Goal: Task Accomplishment & Management: Use online tool/utility

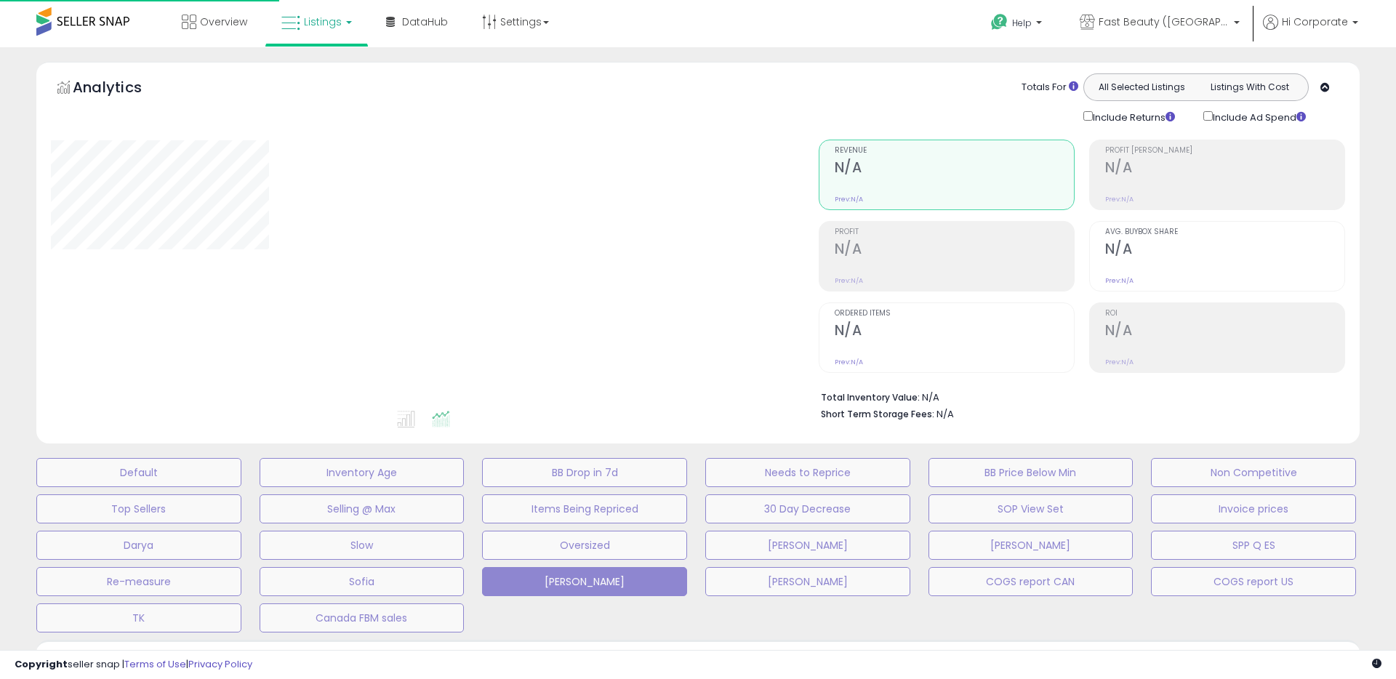
type input "**********"
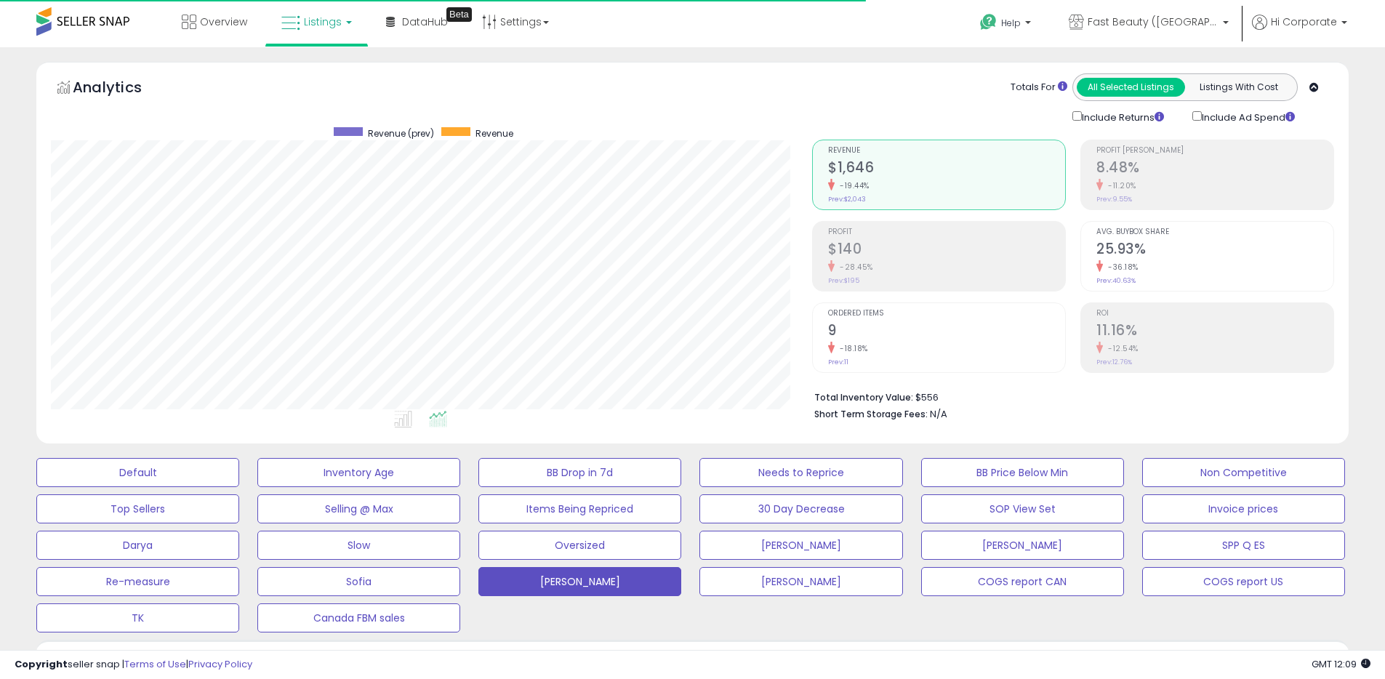
scroll to position [298, 761]
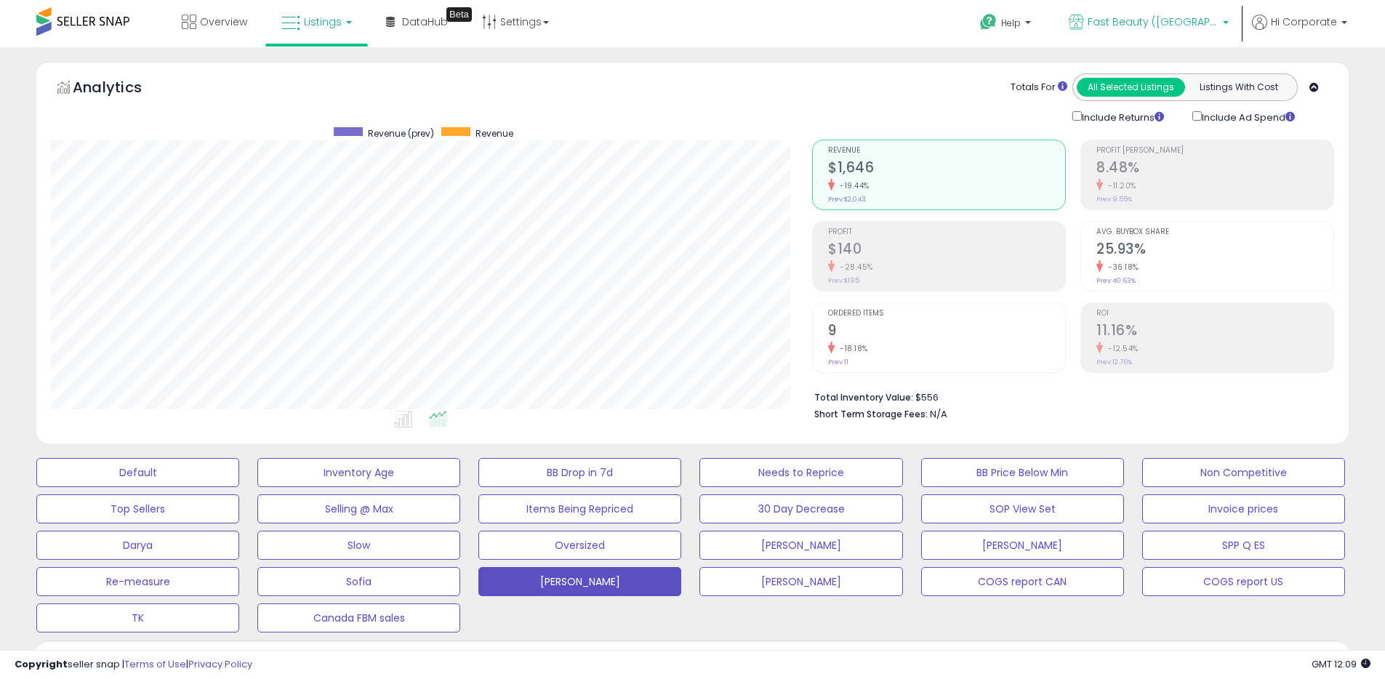
click at [1175, 25] on span "Fast Beauty ([GEOGRAPHIC_DATA])" at bounding box center [1153, 22] width 131 height 15
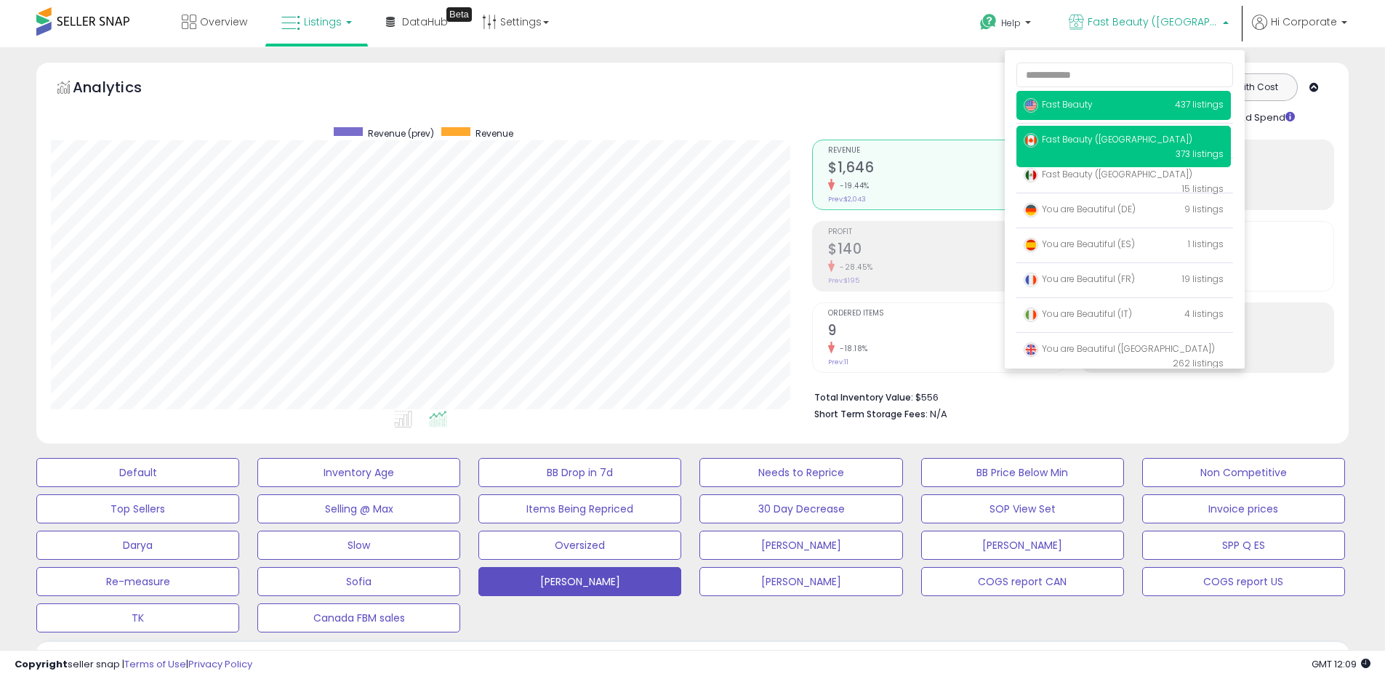
click at [1084, 100] on span "Fast Beauty" at bounding box center [1058, 104] width 69 height 12
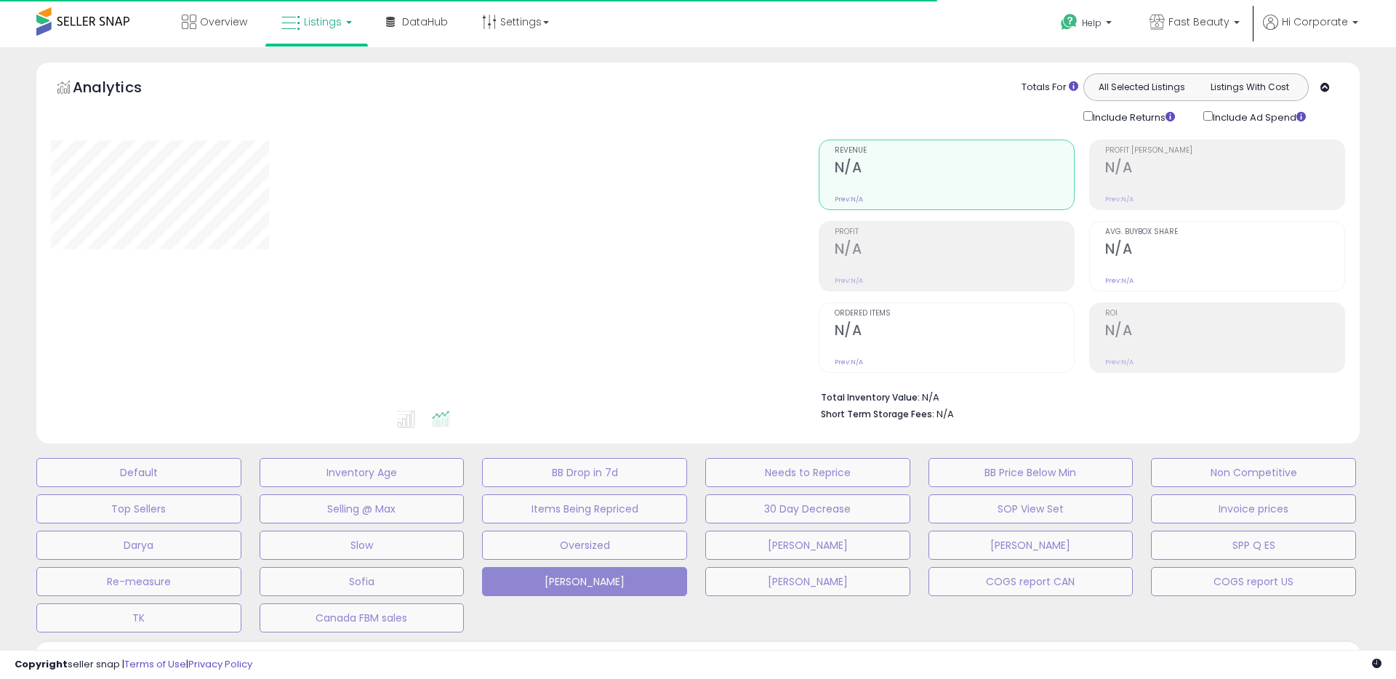
type input "**********"
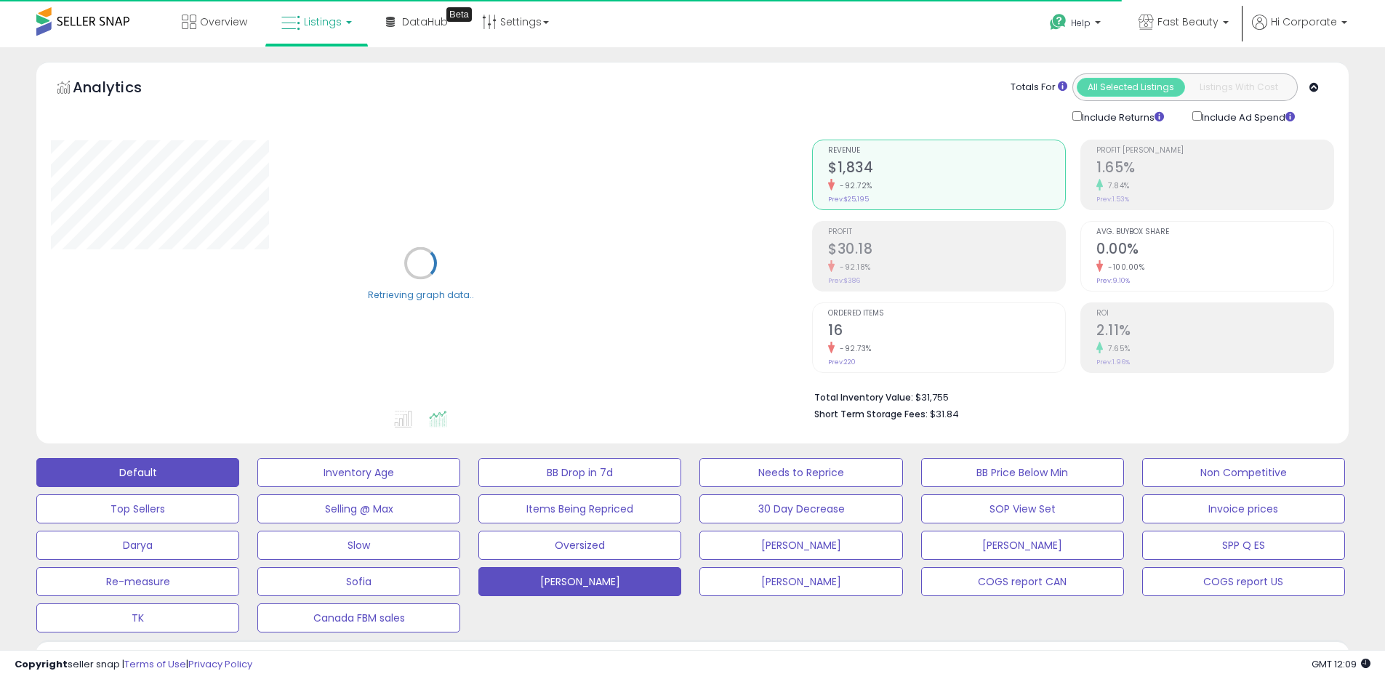
click at [157, 474] on button "Default" at bounding box center [137, 472] width 203 height 29
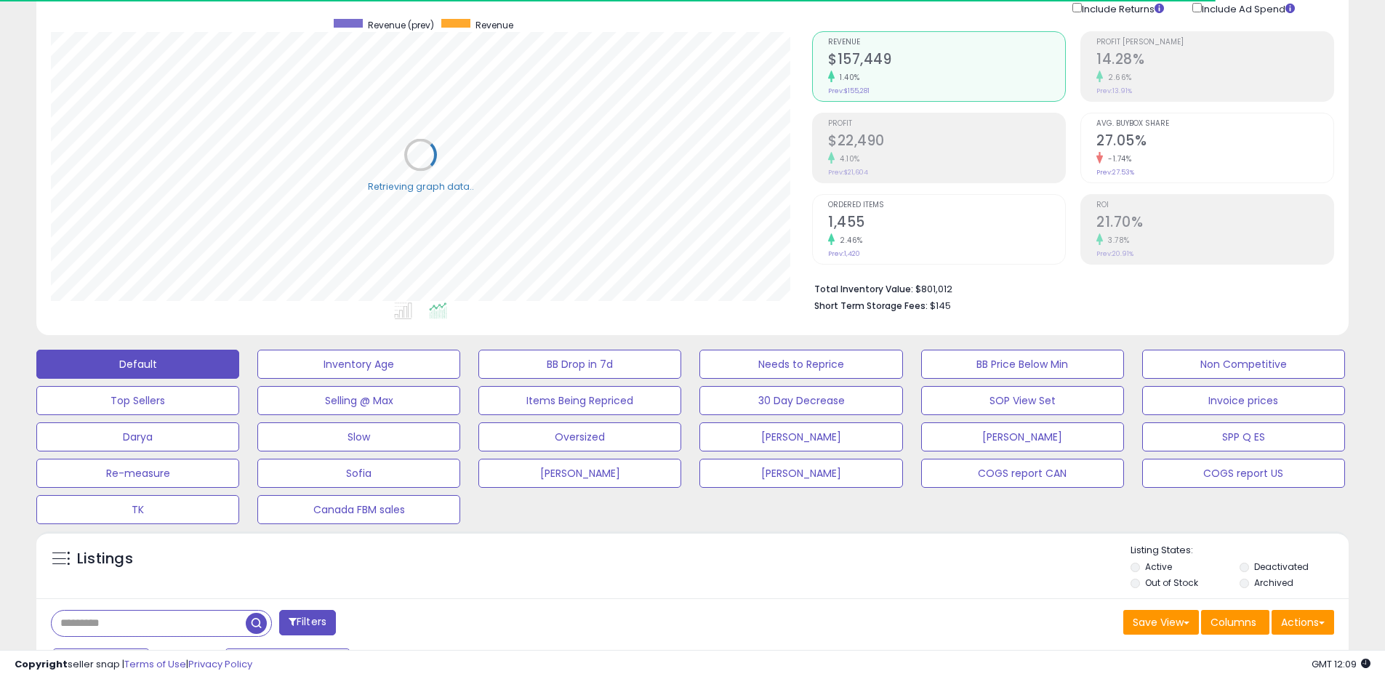
scroll to position [423, 0]
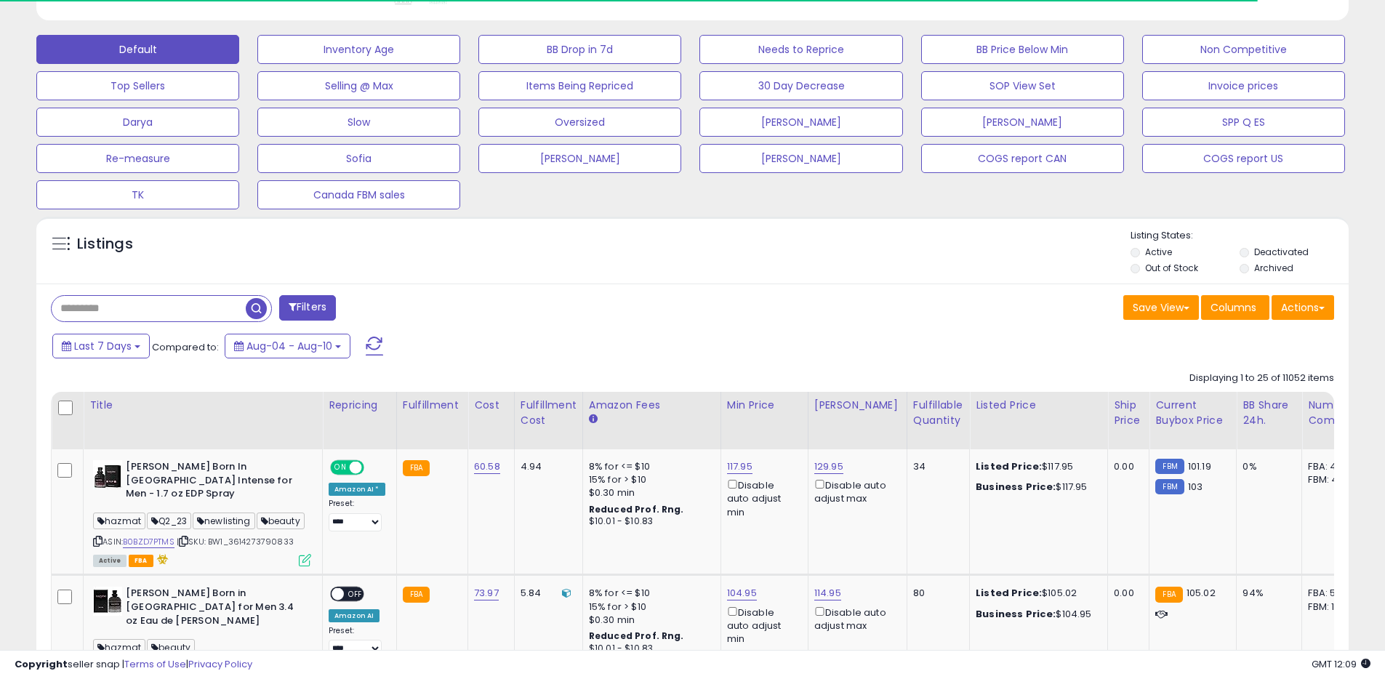
drag, startPoint x: 1253, startPoint y: 264, endPoint x: 1258, endPoint y: 253, distance: 12.4
click at [1253, 264] on li "Archived" at bounding box center [1292, 270] width 107 height 16
click at [1261, 250] on label "Deactivated" at bounding box center [1281, 252] width 55 height 12
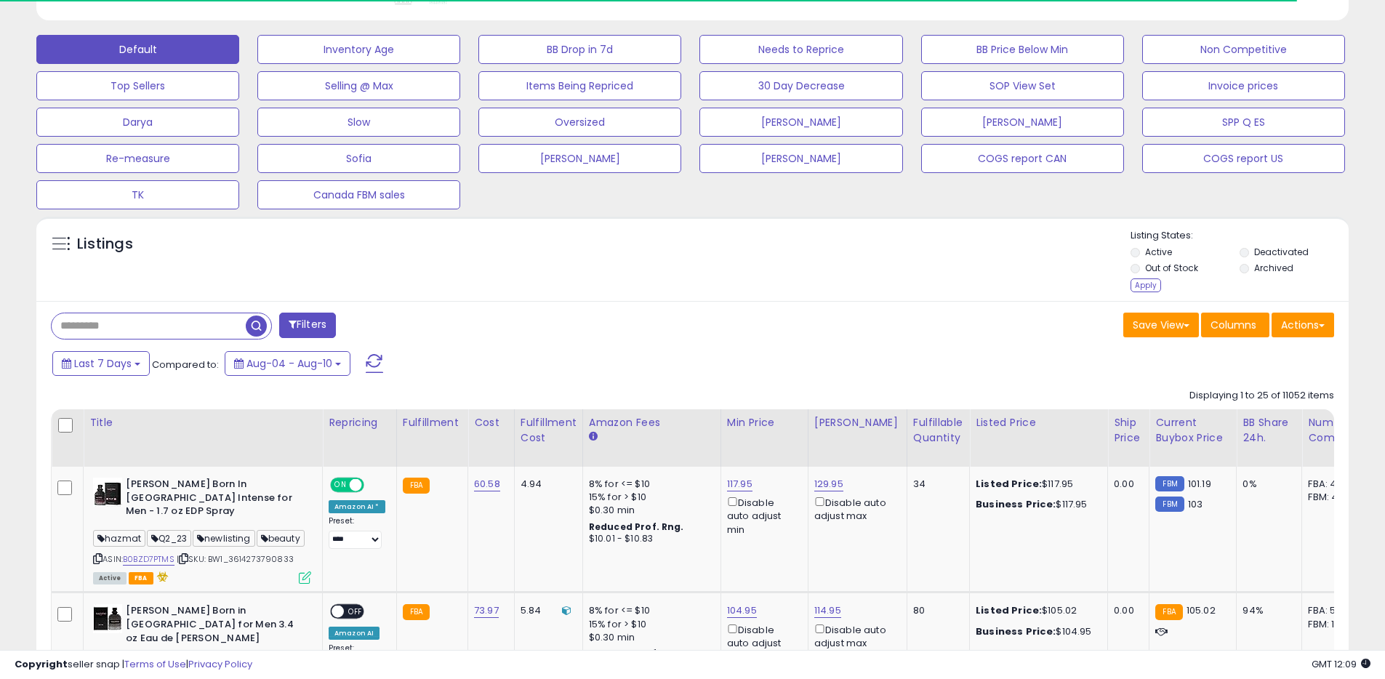
click at [1253, 270] on li "Archived" at bounding box center [1292, 270] width 107 height 16
click at [1245, 274] on li "Archived" at bounding box center [1292, 270] width 107 height 16
click at [1141, 286] on div "Apply" at bounding box center [1145, 285] width 31 height 14
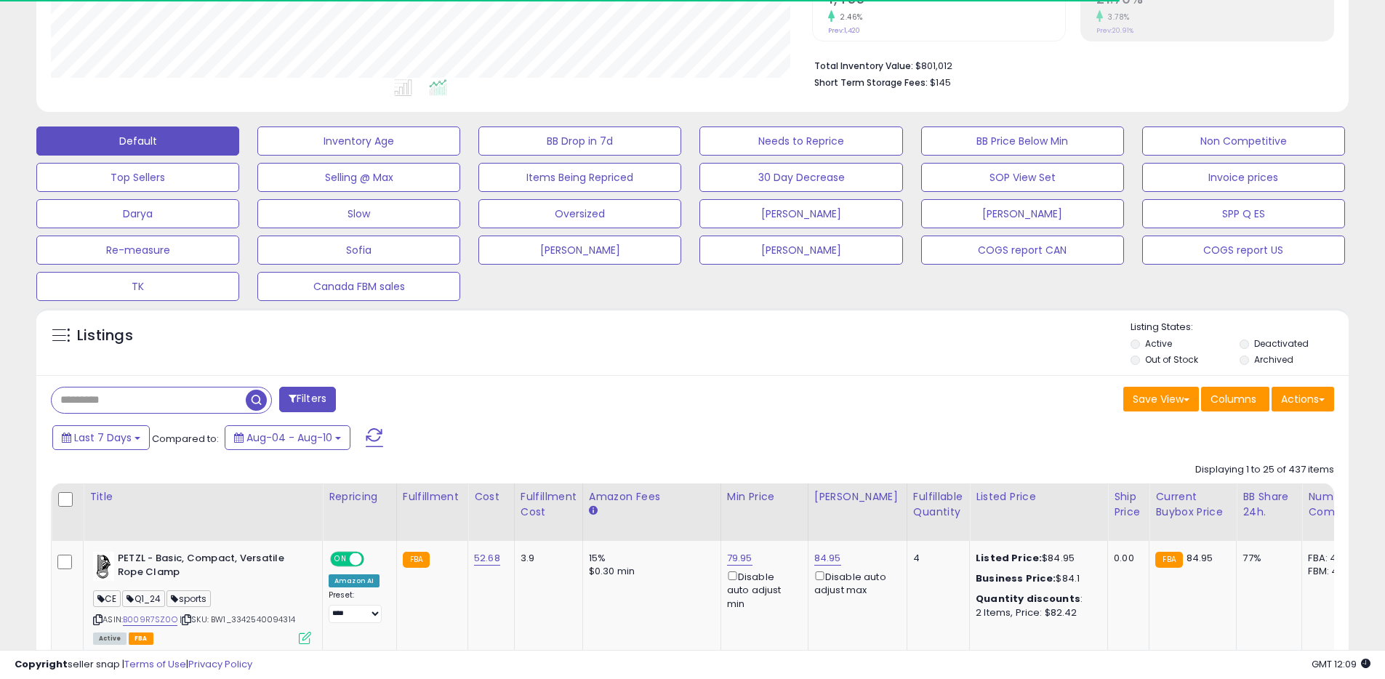
scroll to position [298, 761]
click at [109, 438] on span "Last 7 Days" at bounding box center [102, 437] width 57 height 15
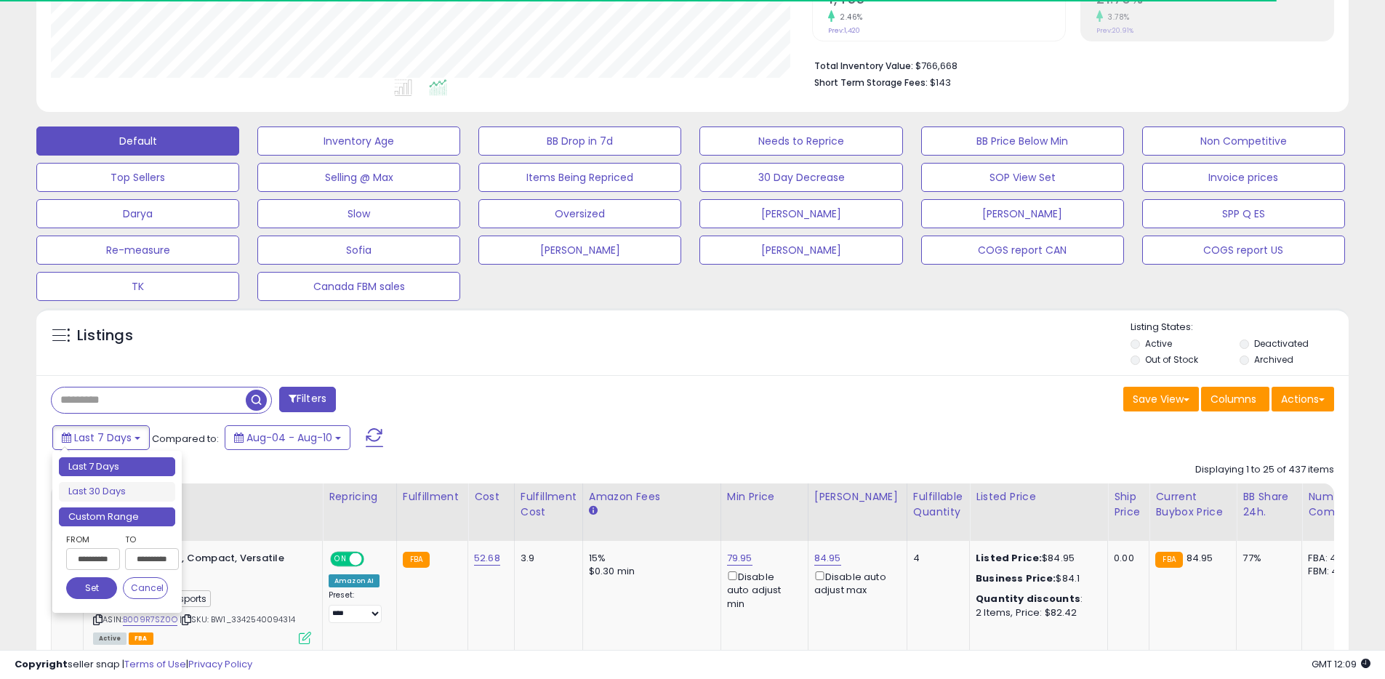
click at [122, 516] on li "Custom Range" at bounding box center [117, 517] width 116 height 20
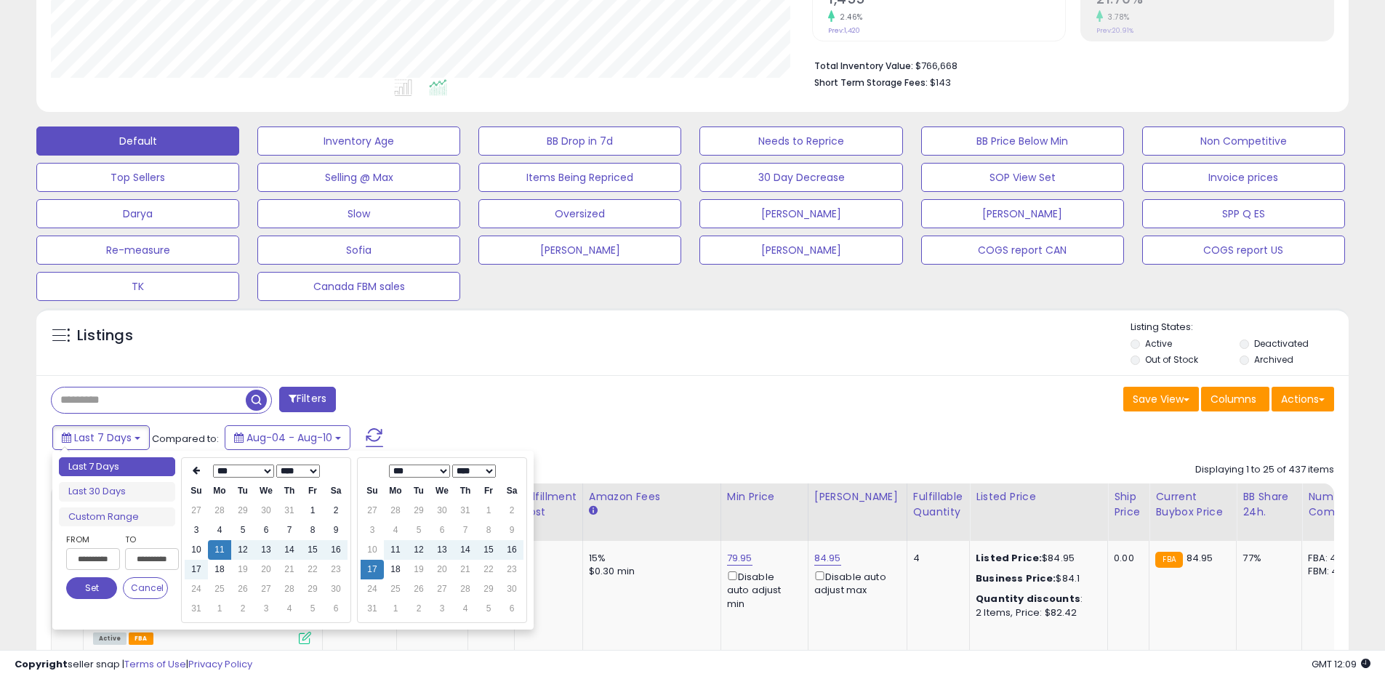
click at [289, 473] on select "**** **** **** **** **** **** **** **** **** **** **** **** **** **** **** ****…" at bounding box center [298, 471] width 44 height 13
click at [332, 548] on td "17" at bounding box center [335, 550] width 23 height 20
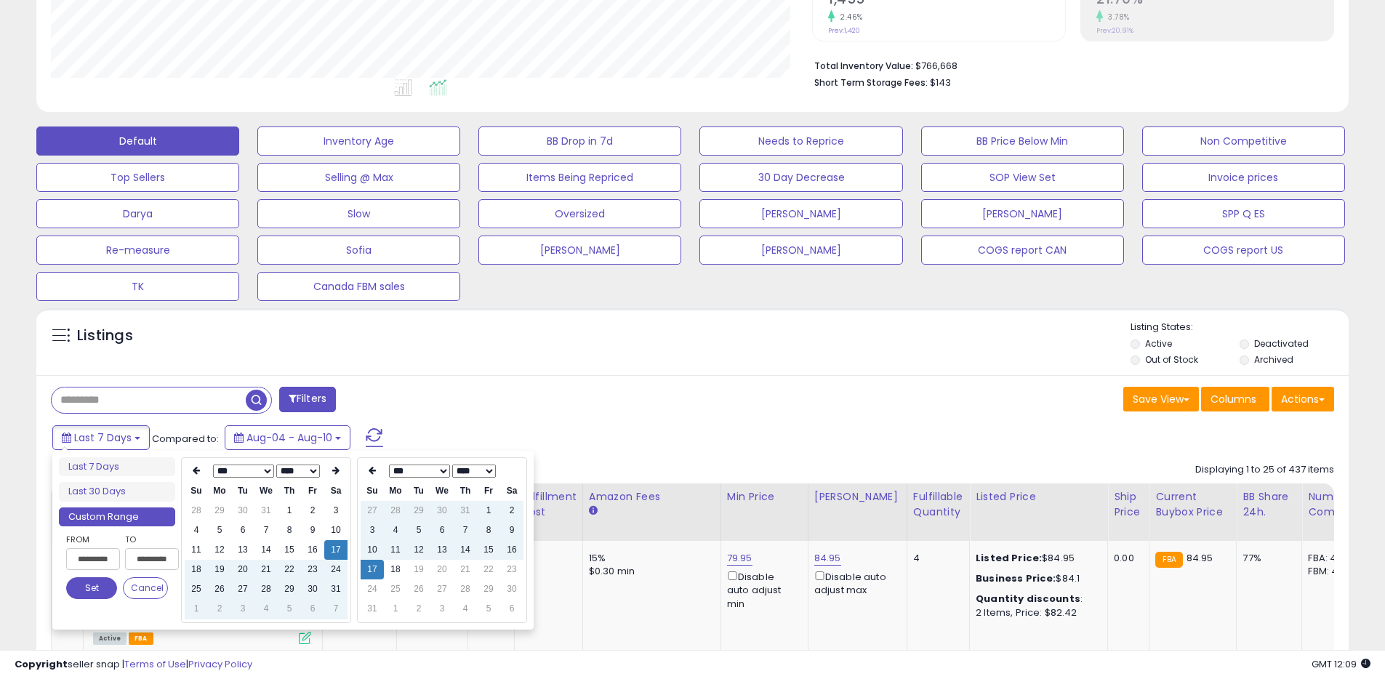
type input "**********"
click at [101, 592] on button "Set" at bounding box center [91, 588] width 51 height 22
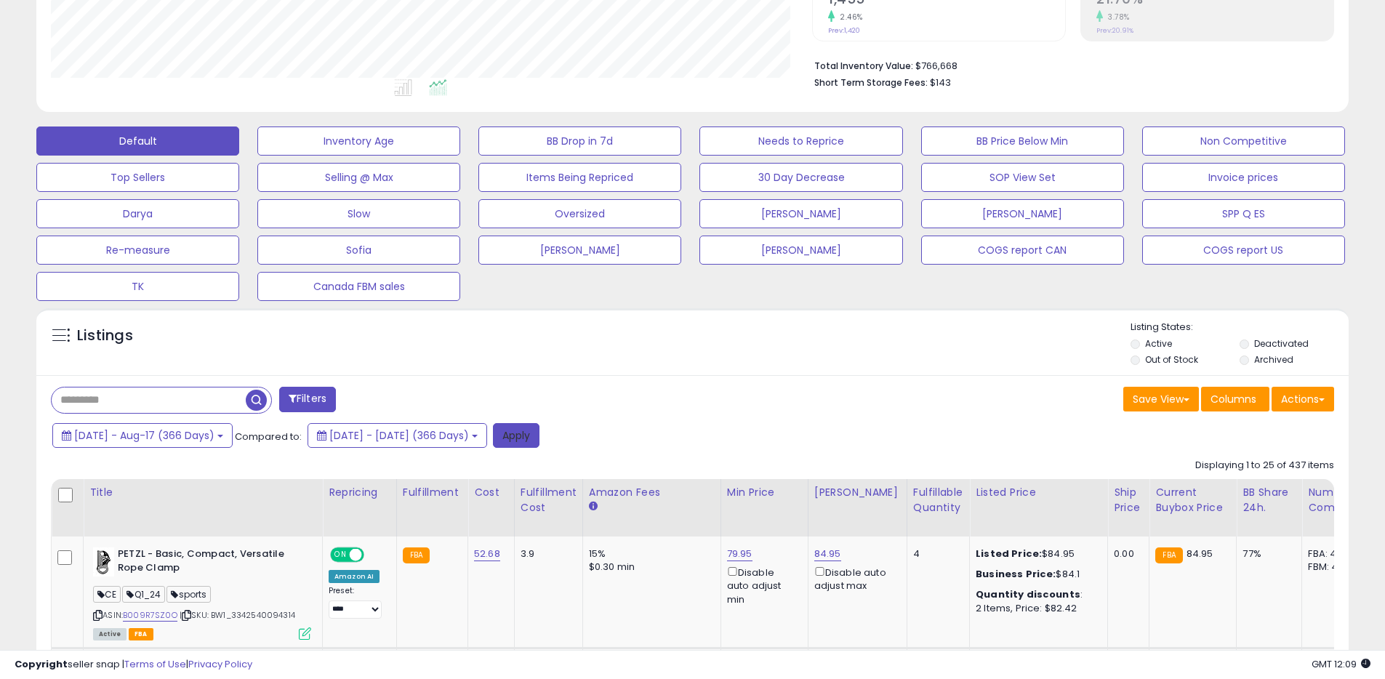
click at [539, 430] on button "Apply" at bounding box center [516, 435] width 47 height 25
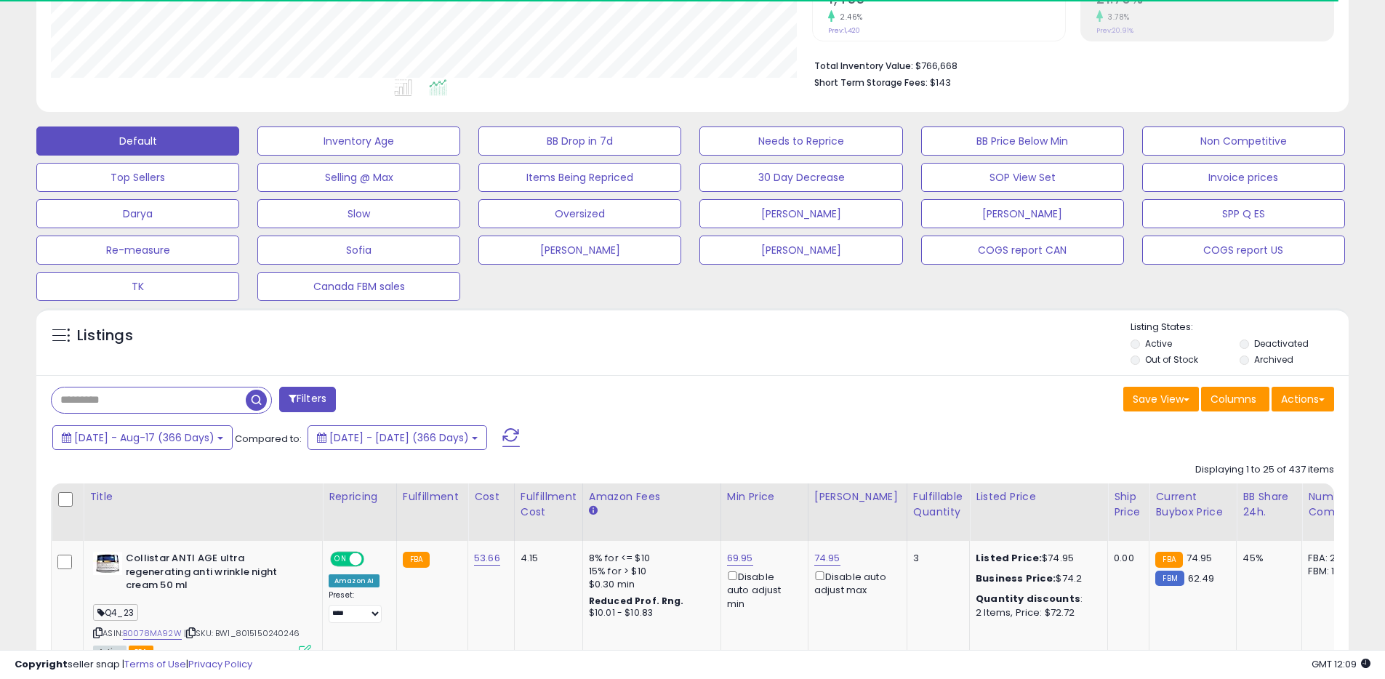
scroll to position [726678, 726215]
click at [1314, 390] on button "Actions" at bounding box center [1302, 399] width 63 height 25
click at [1233, 483] on link "Export All Columns" at bounding box center [1243, 492] width 159 height 23
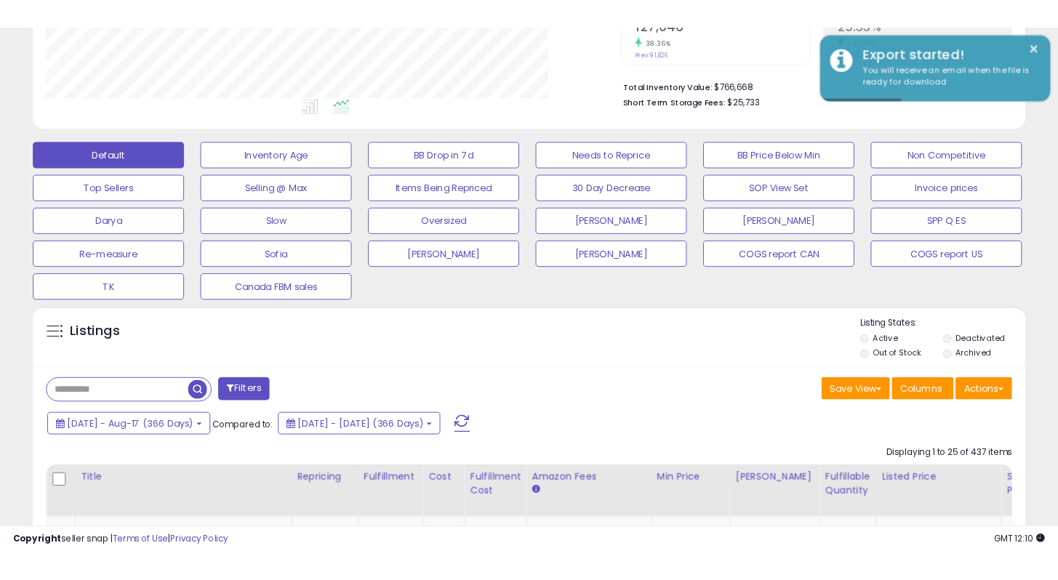
scroll to position [726678, 726406]
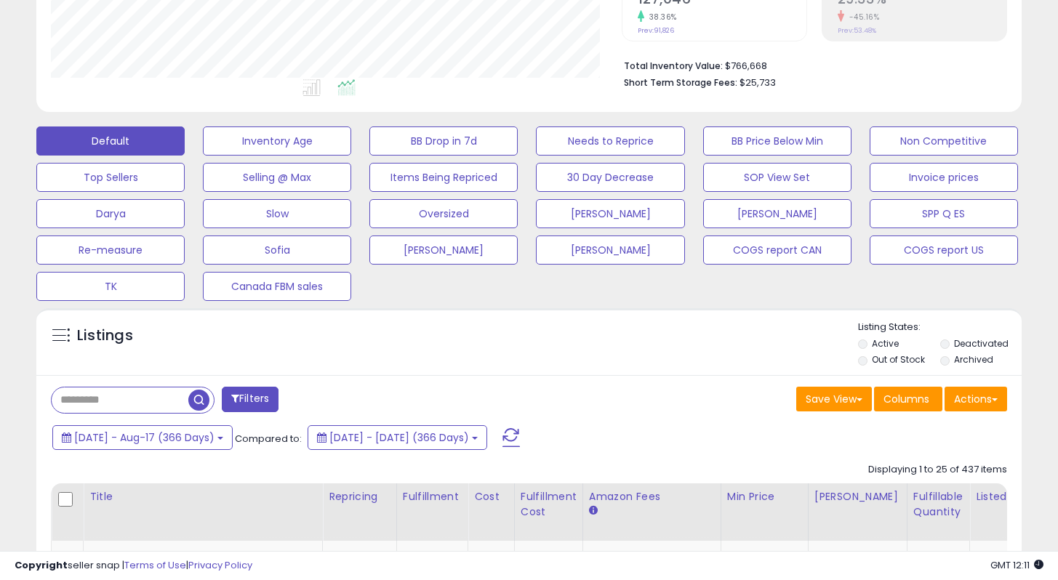
click at [678, 395] on div "Save View Save As New View Update Current View Columns Actions Import Export Vi…" at bounding box center [773, 401] width 489 height 28
click at [736, 361] on div "Listings" at bounding box center [528, 345] width 985 height 49
click at [987, 400] on button "Actions" at bounding box center [975, 399] width 63 height 25
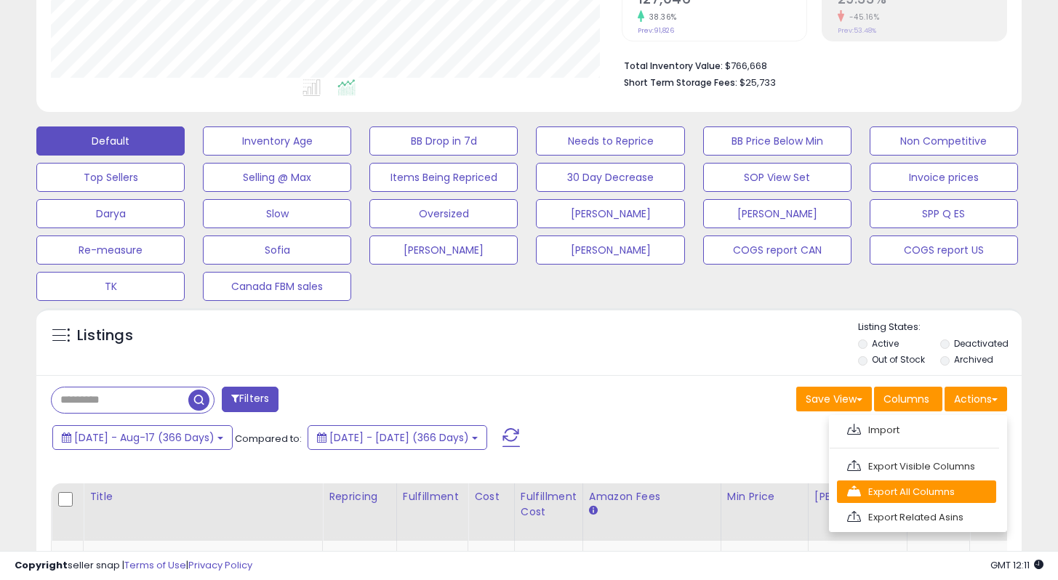
click at [900, 494] on link "Export All Columns" at bounding box center [916, 492] width 159 height 23
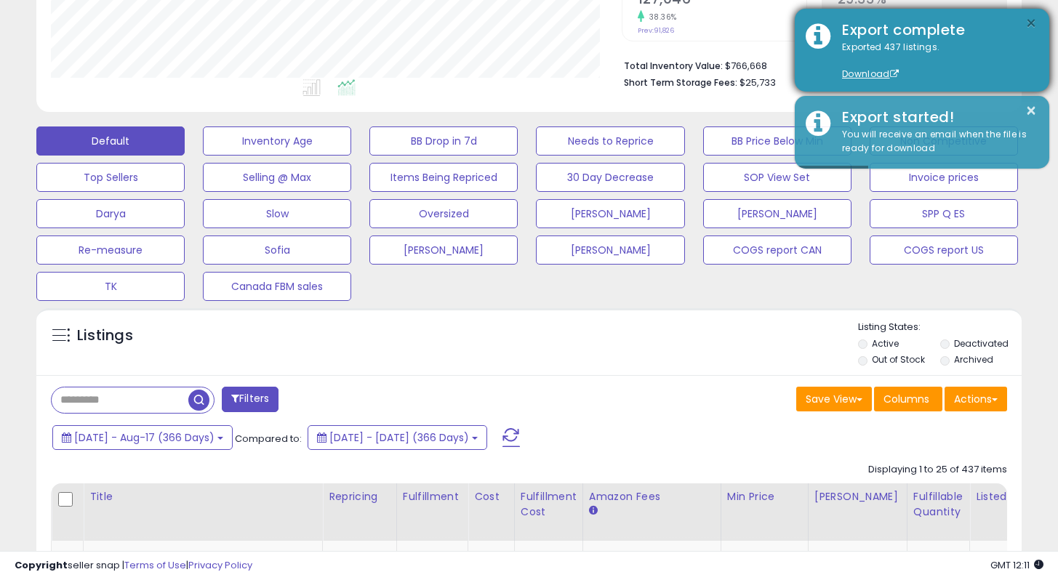
click at [1036, 17] on button "×" at bounding box center [1031, 24] width 12 height 18
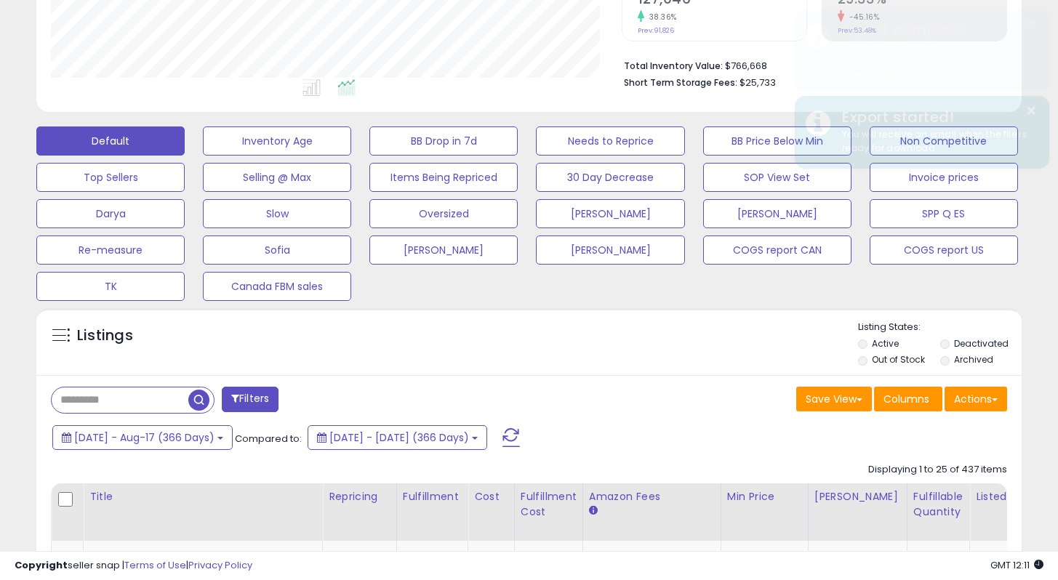
scroll to position [0, 0]
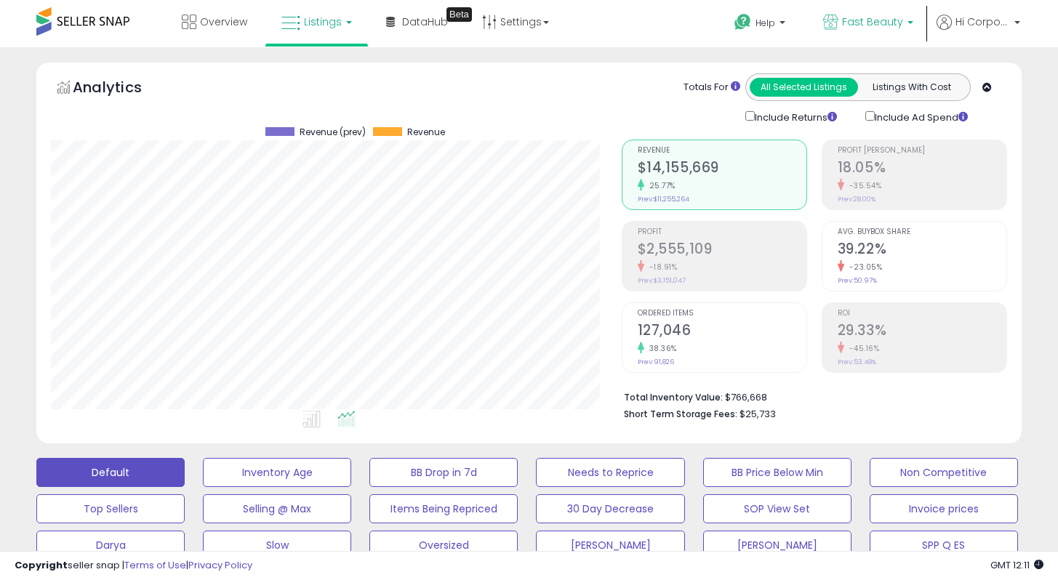
click at [861, 15] on span "Fast Beauty" at bounding box center [872, 22] width 61 height 15
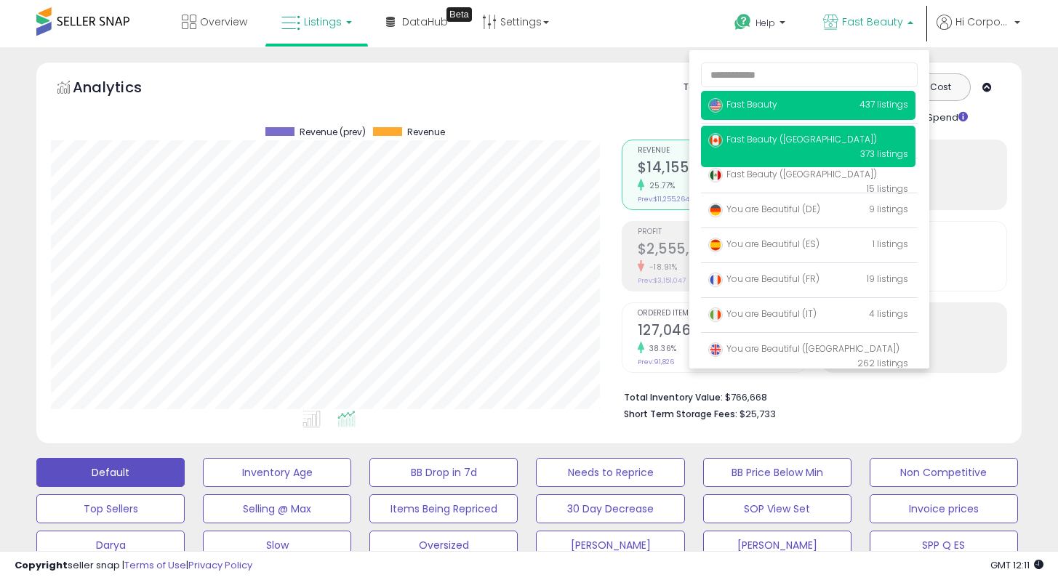
click at [766, 140] on span "Fast Beauty ([GEOGRAPHIC_DATA])" at bounding box center [792, 139] width 169 height 12
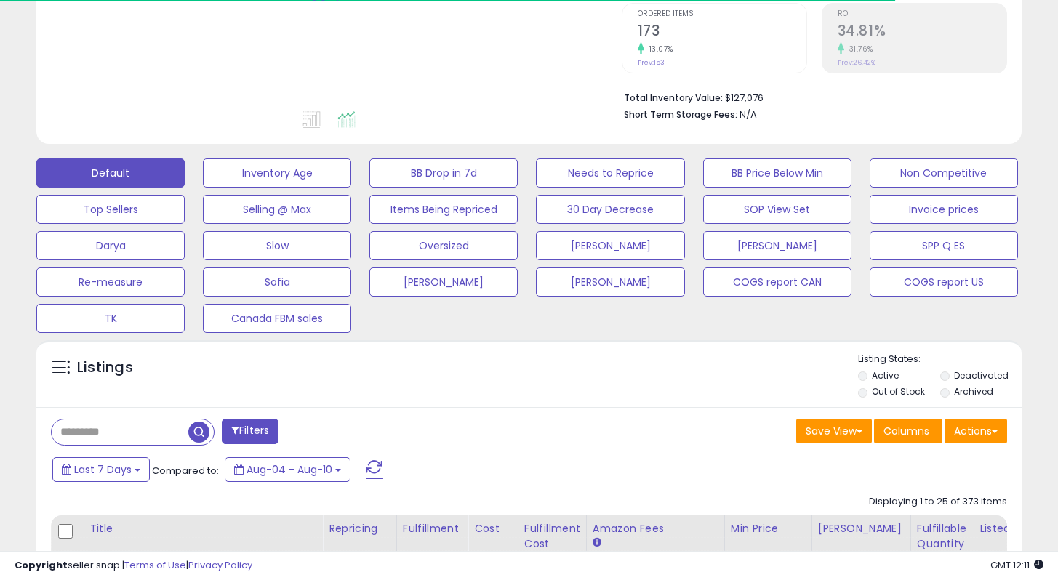
scroll to position [435, 0]
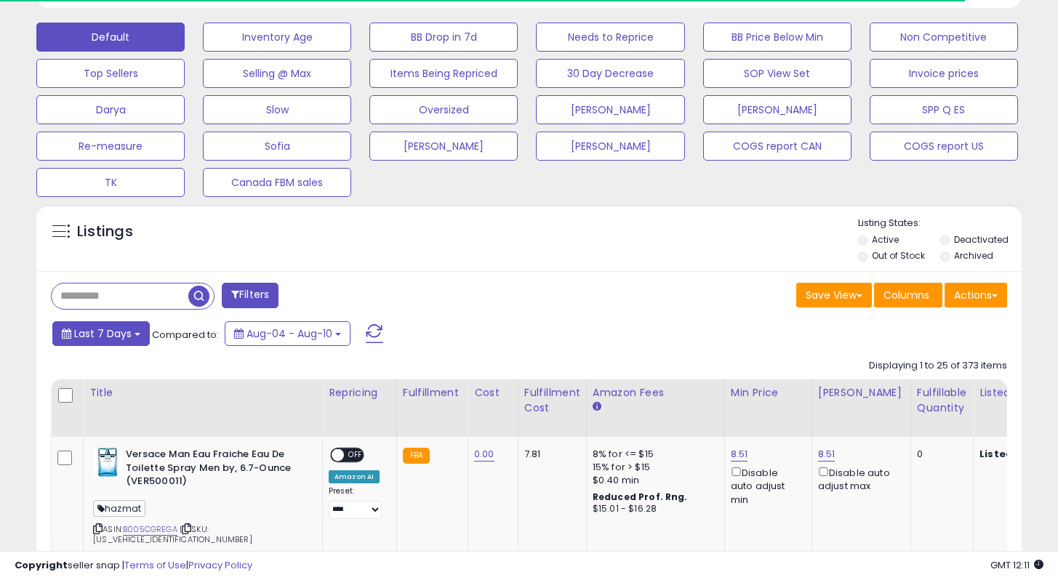
click at [124, 337] on span "Last 7 Days" at bounding box center [102, 333] width 57 height 15
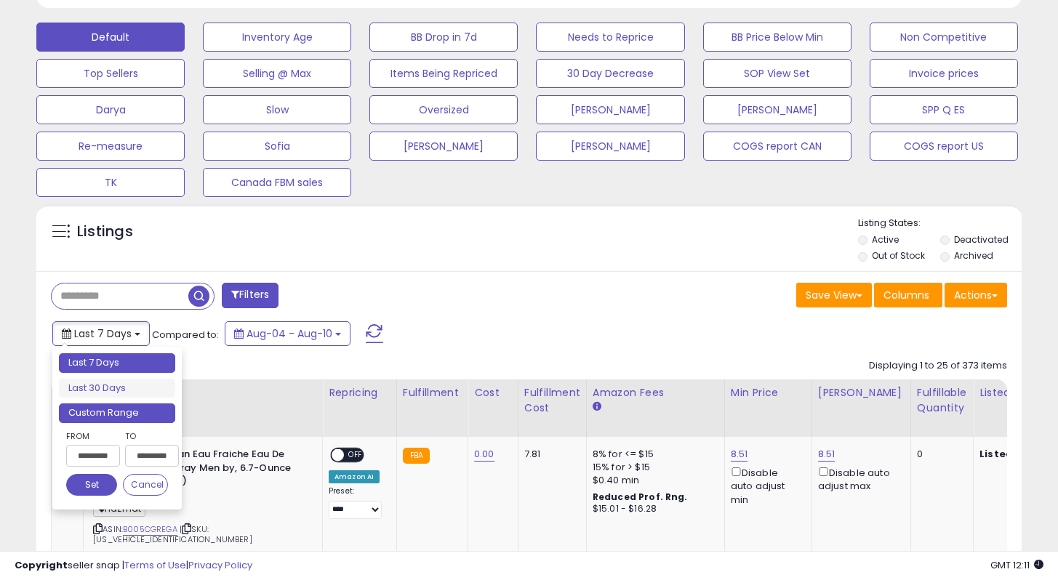
scroll to position [298, 570]
click at [123, 413] on li "Custom Range" at bounding box center [117, 413] width 116 height 20
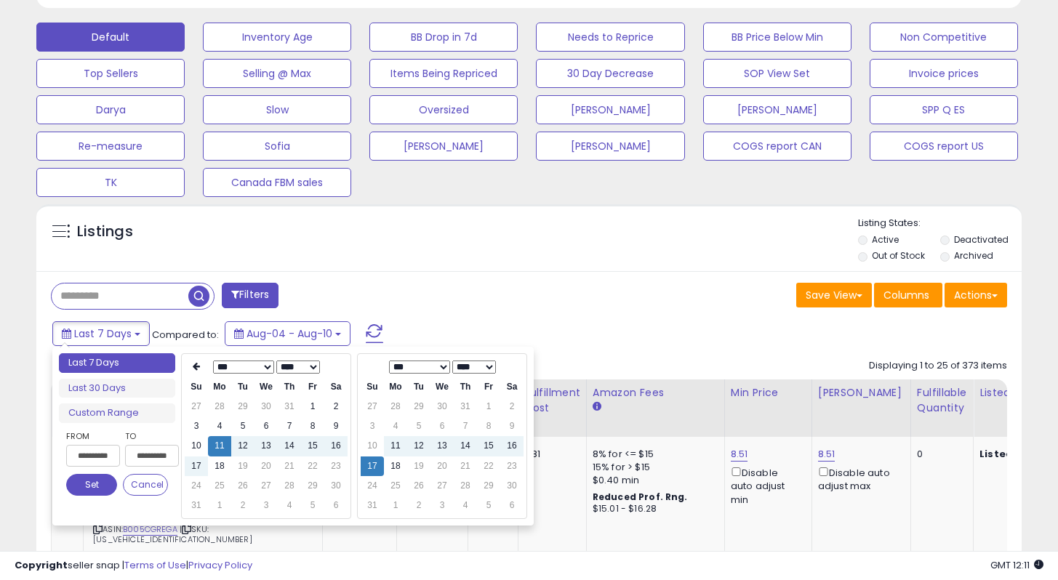
click at [290, 366] on select "**** **** **** **** **** **** **** **** **** **** **** **** **** **** **** ****…" at bounding box center [298, 367] width 44 height 13
click at [341, 446] on td "17" at bounding box center [335, 446] width 23 height 20
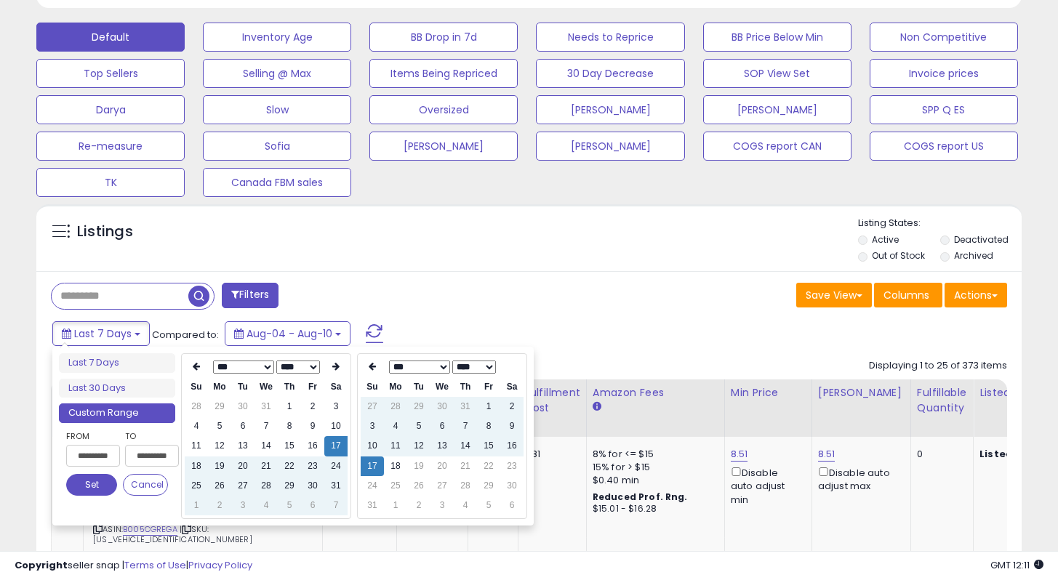
type input "**********"
click at [95, 481] on button "Set" at bounding box center [91, 485] width 51 height 22
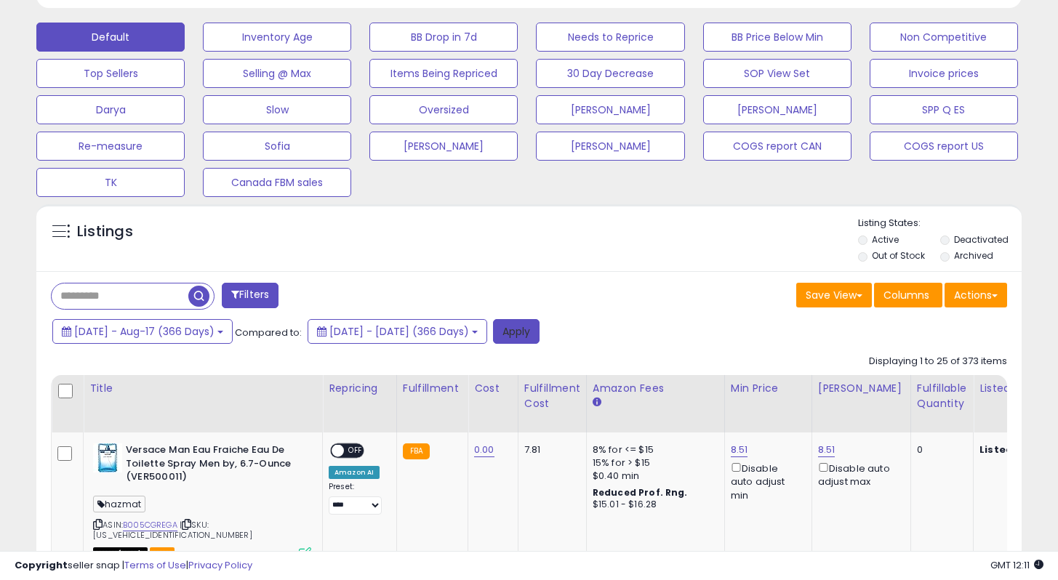
click at [539, 334] on button "Apply" at bounding box center [516, 331] width 47 height 25
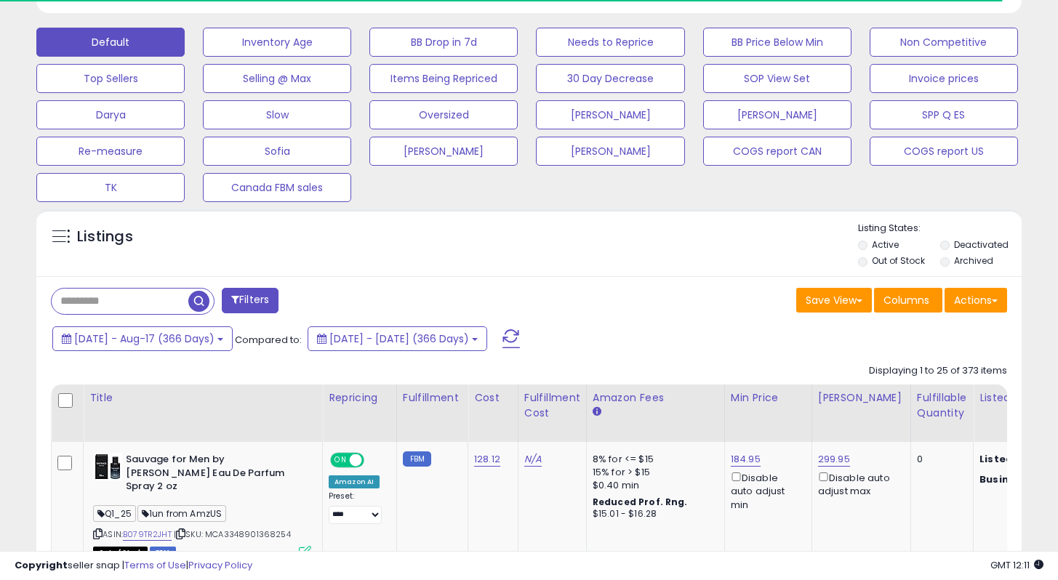
scroll to position [726678, 726406]
click at [984, 304] on button "Actions" at bounding box center [975, 300] width 63 height 25
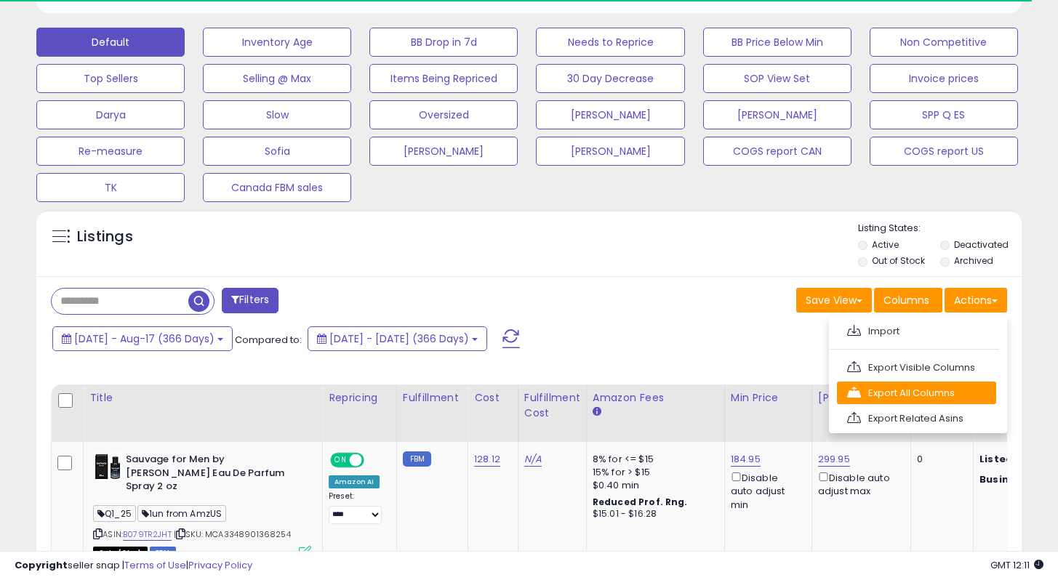
click at [872, 394] on link "Export All Columns" at bounding box center [916, 393] width 159 height 23
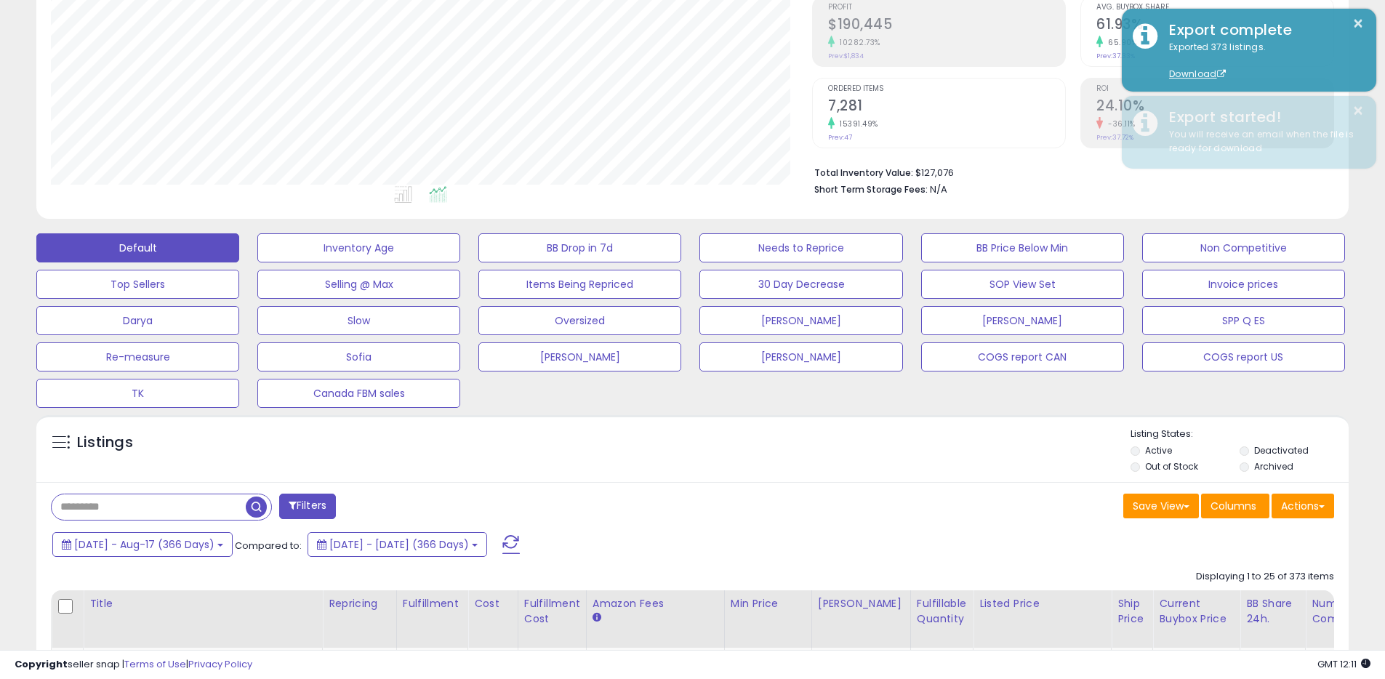
scroll to position [0, 0]
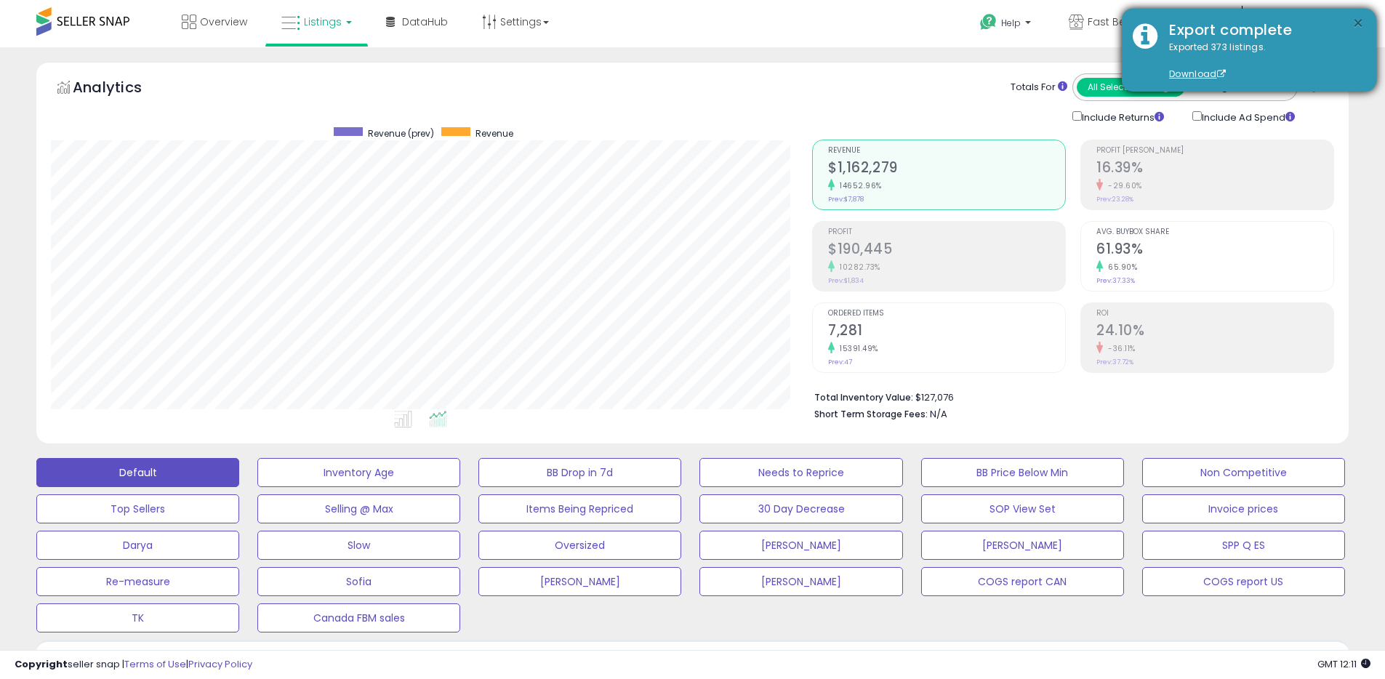
click at [1057, 30] on button "×" at bounding box center [1358, 24] width 12 height 18
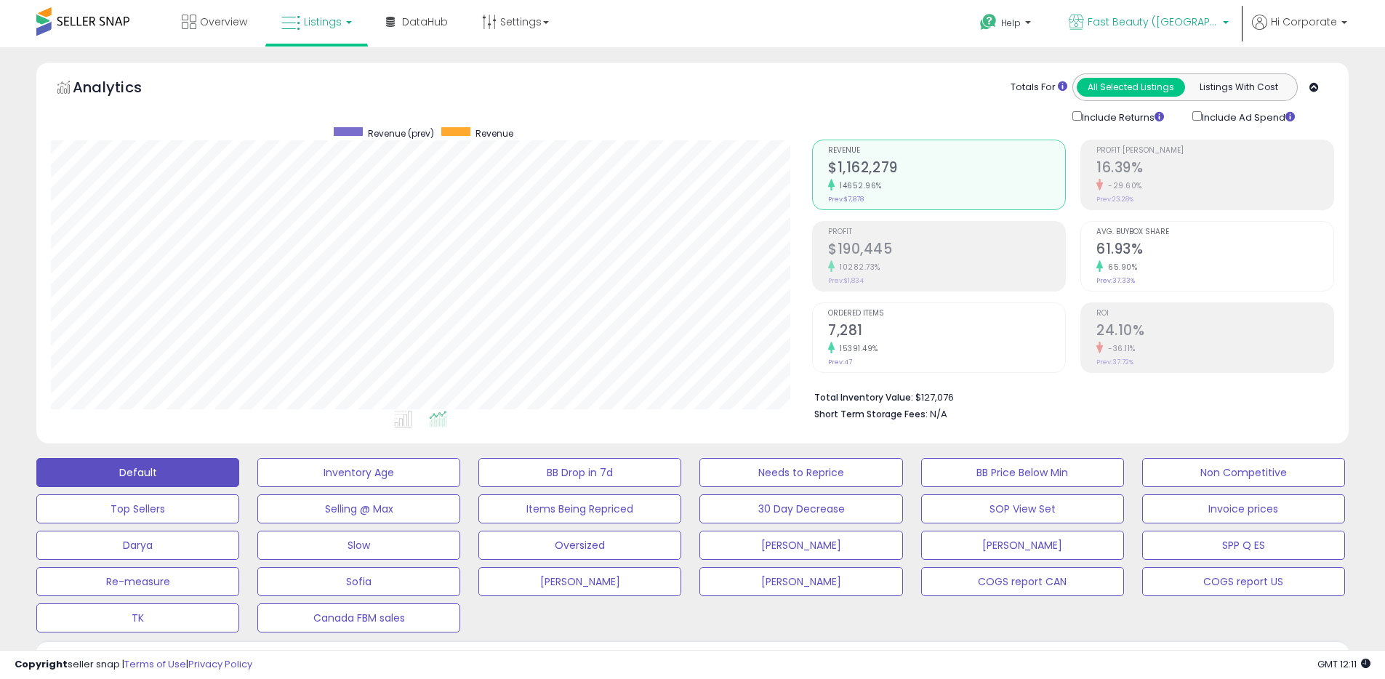
click at [1057, 19] on icon at bounding box center [1076, 22] width 15 height 15
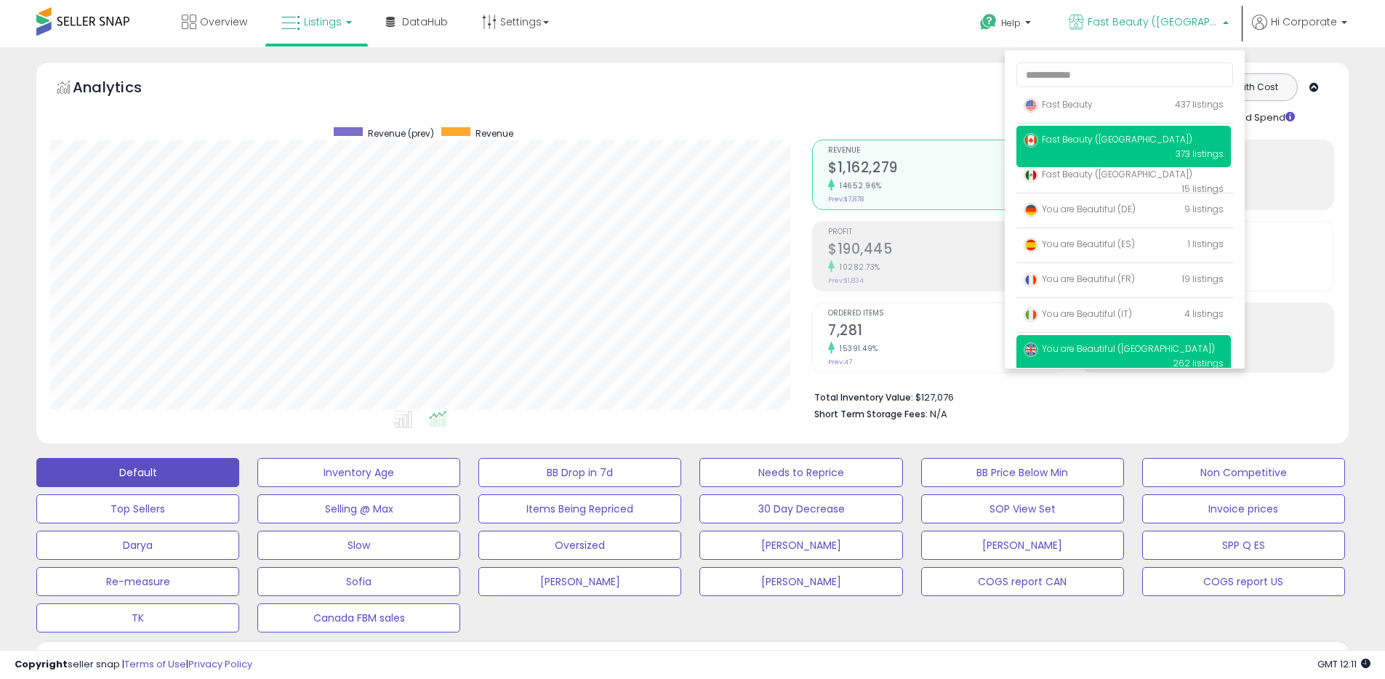
click at [1057, 347] on span "You are Beautiful ([GEOGRAPHIC_DATA])" at bounding box center [1119, 348] width 191 height 12
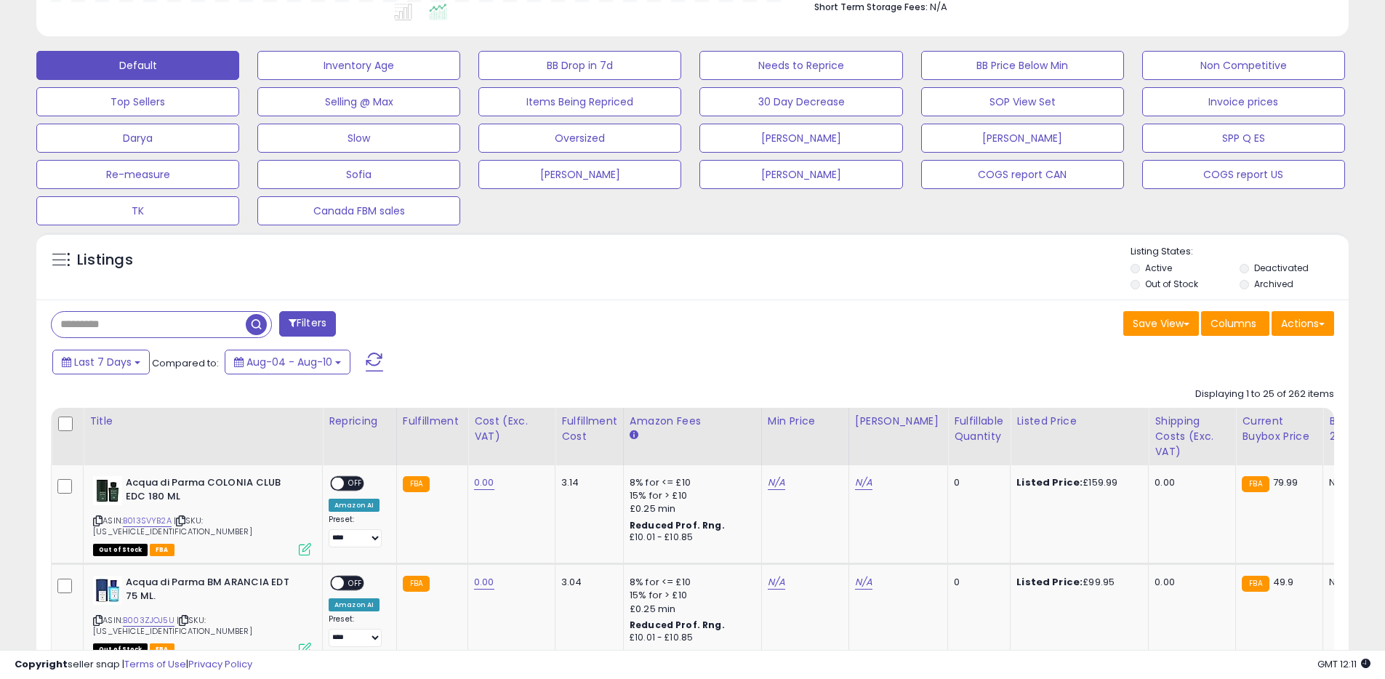
scroll to position [298, 761]
click at [129, 365] on span "Last 7 Days" at bounding box center [102, 362] width 57 height 15
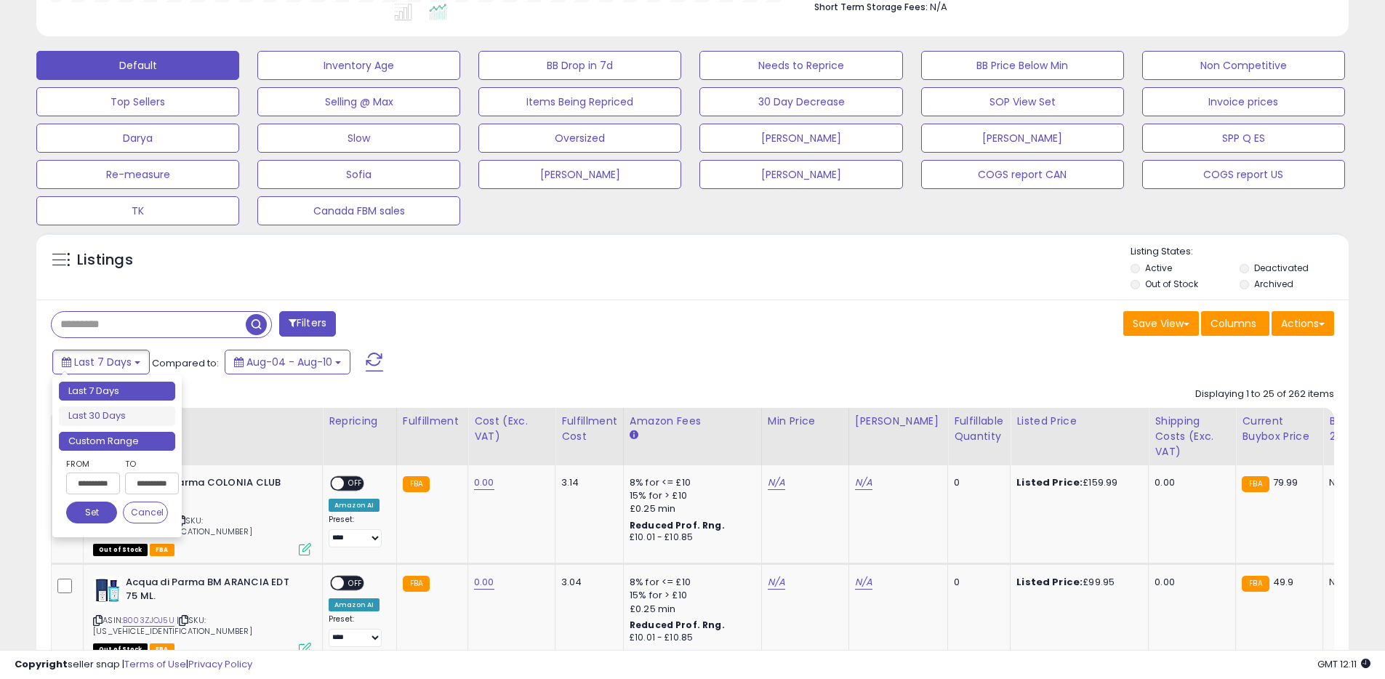
click at [117, 438] on li "Custom Range" at bounding box center [117, 442] width 116 height 20
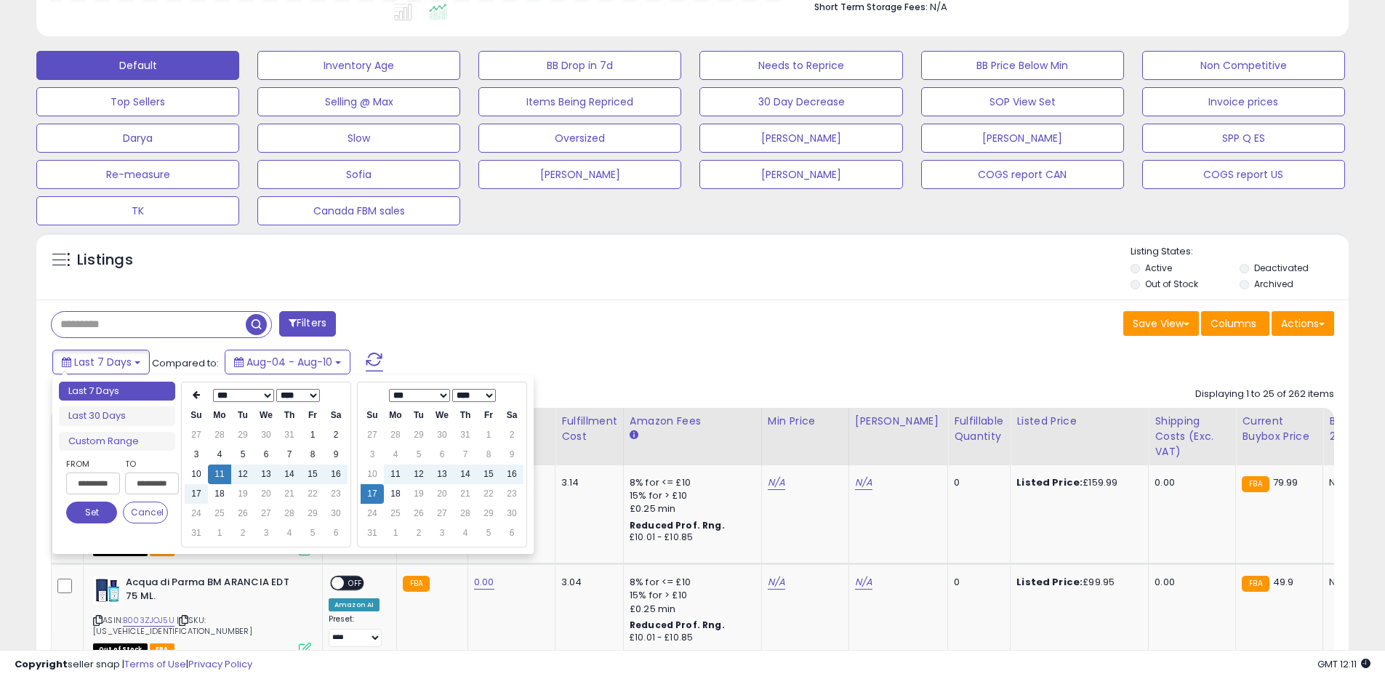
click at [286, 398] on select "**** **** **** **** **** **** **** **** **** **** **** **** **** **** **** ****…" at bounding box center [298, 395] width 44 height 13
click at [329, 477] on td "17" at bounding box center [335, 475] width 23 height 20
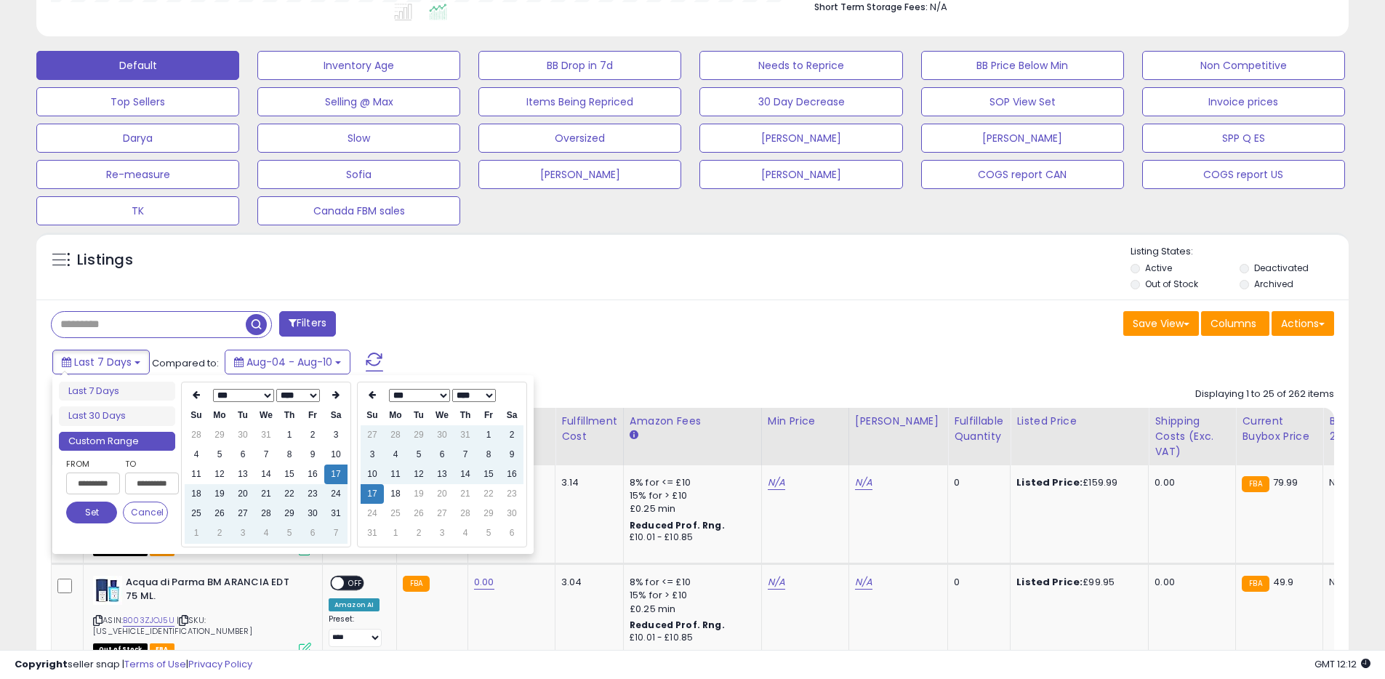
type input "**********"
click at [85, 507] on button "Set" at bounding box center [91, 513] width 51 height 22
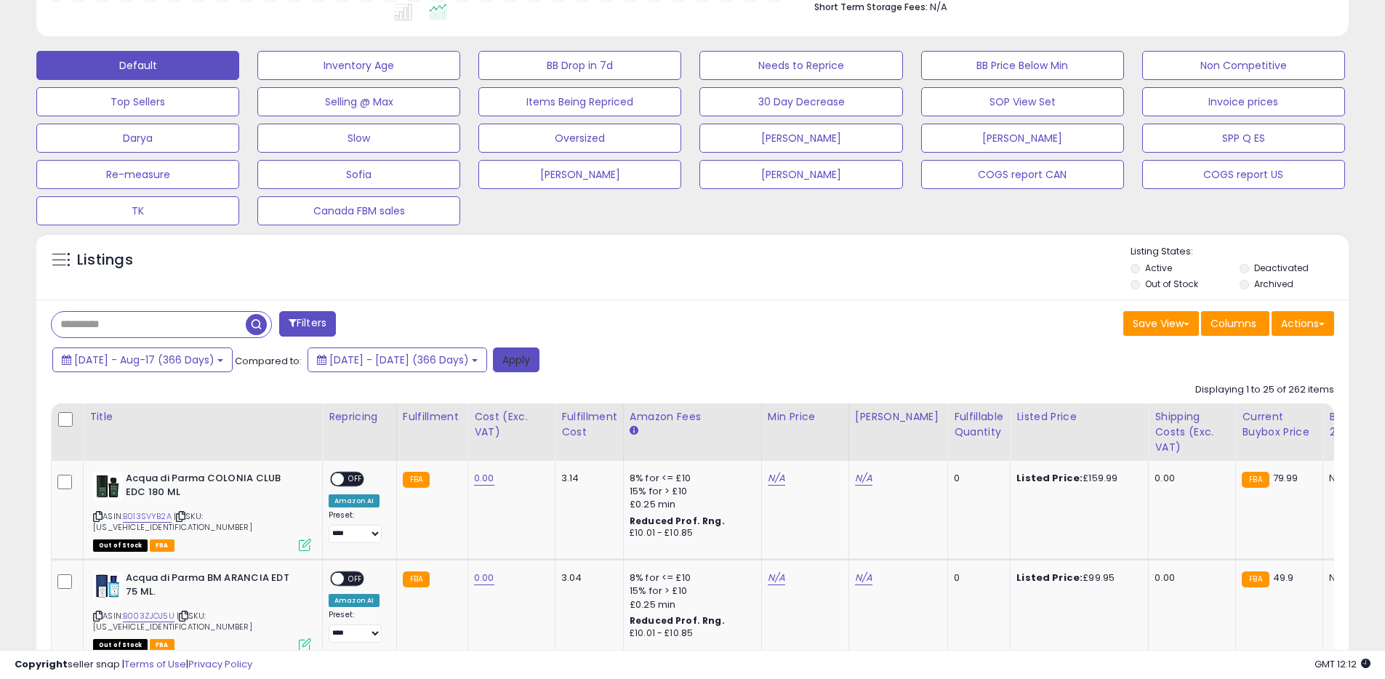
click at [539, 354] on button "Apply" at bounding box center [516, 359] width 47 height 25
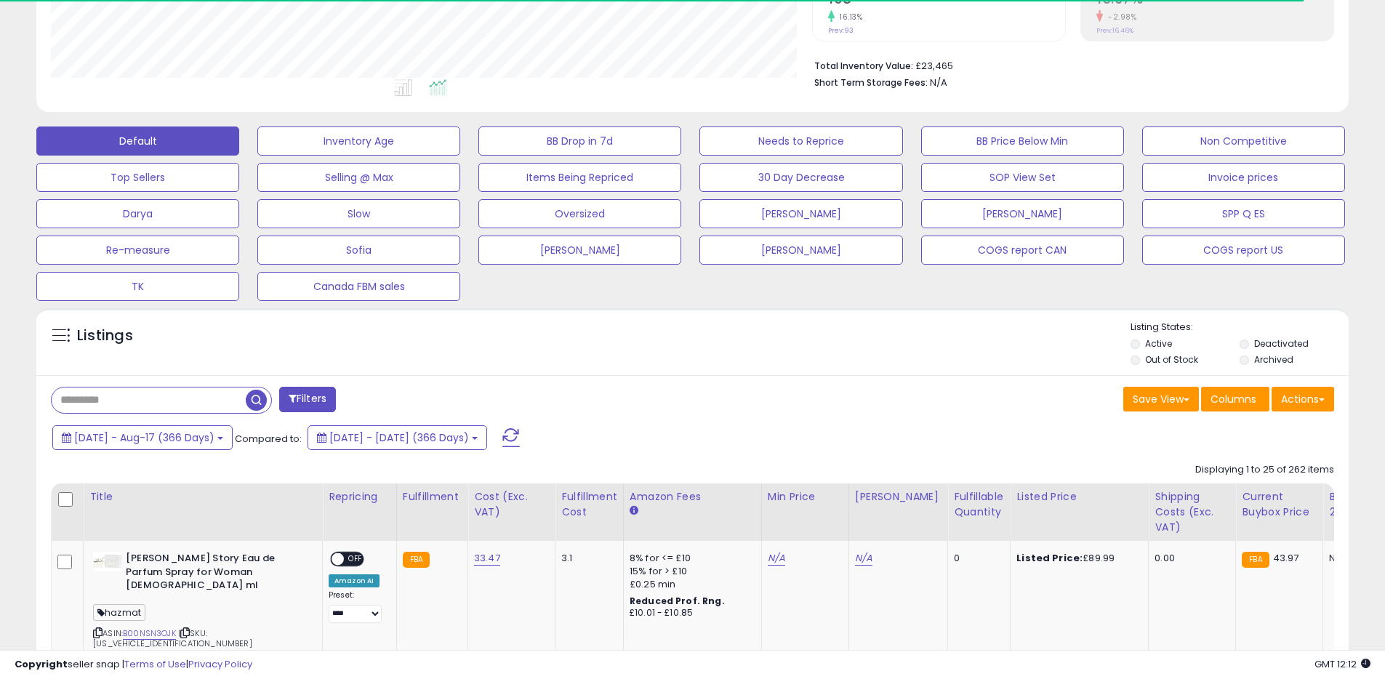
scroll to position [726678, 726215]
click at [1306, 388] on button "Actions" at bounding box center [1302, 399] width 63 height 25
click at [1200, 491] on link "Export All Columns" at bounding box center [1243, 492] width 159 height 23
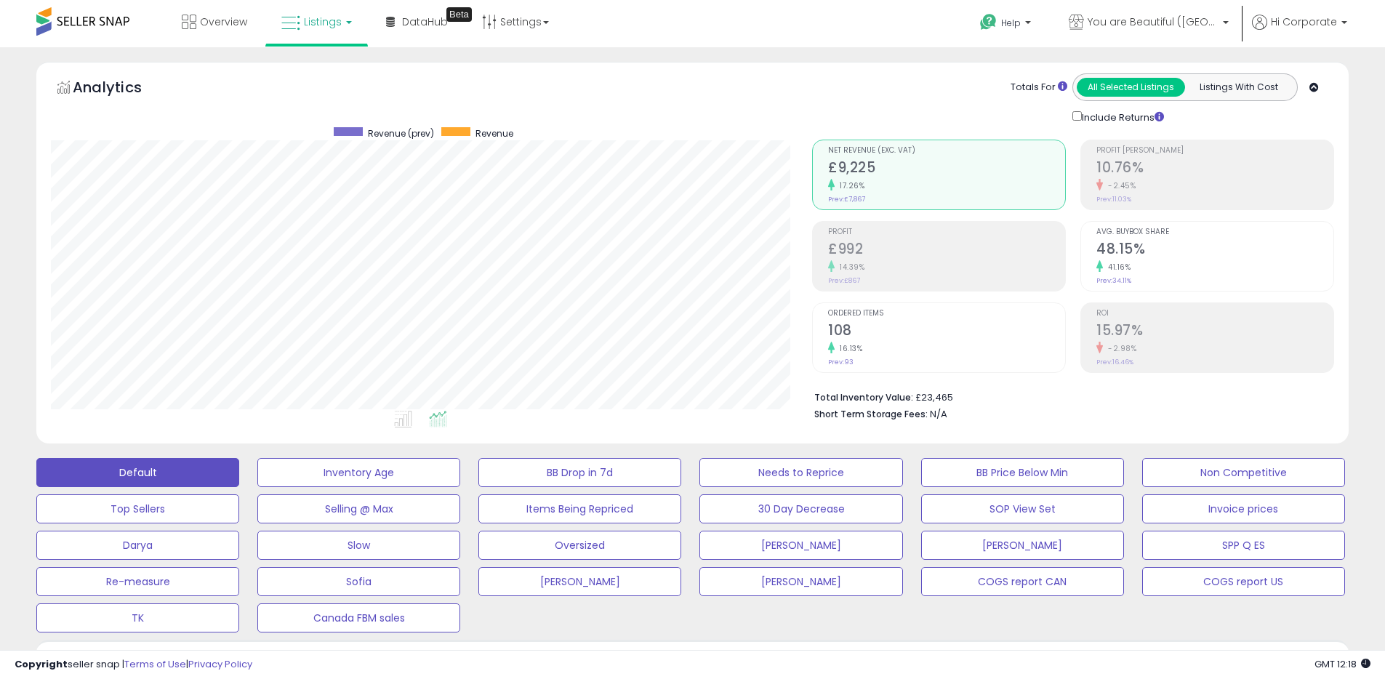
scroll to position [449, 0]
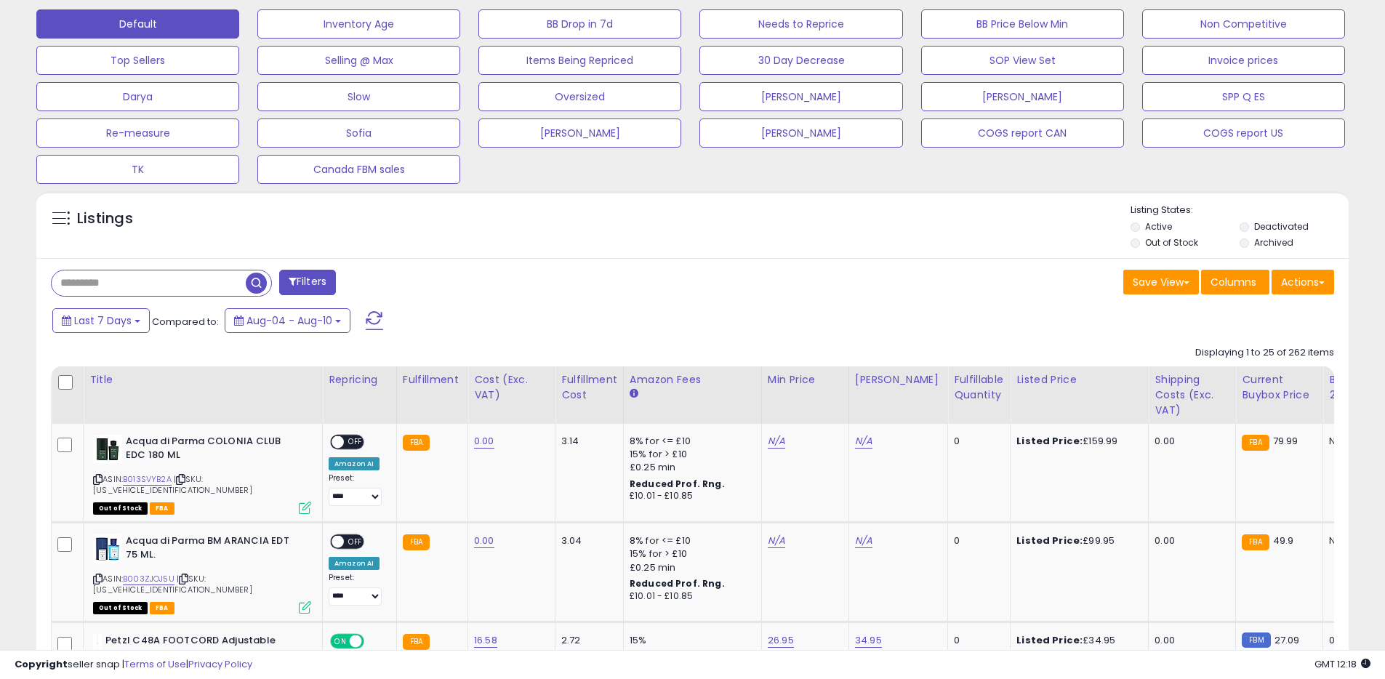
click at [1281, 226] on label "Deactivated" at bounding box center [1281, 226] width 55 height 12
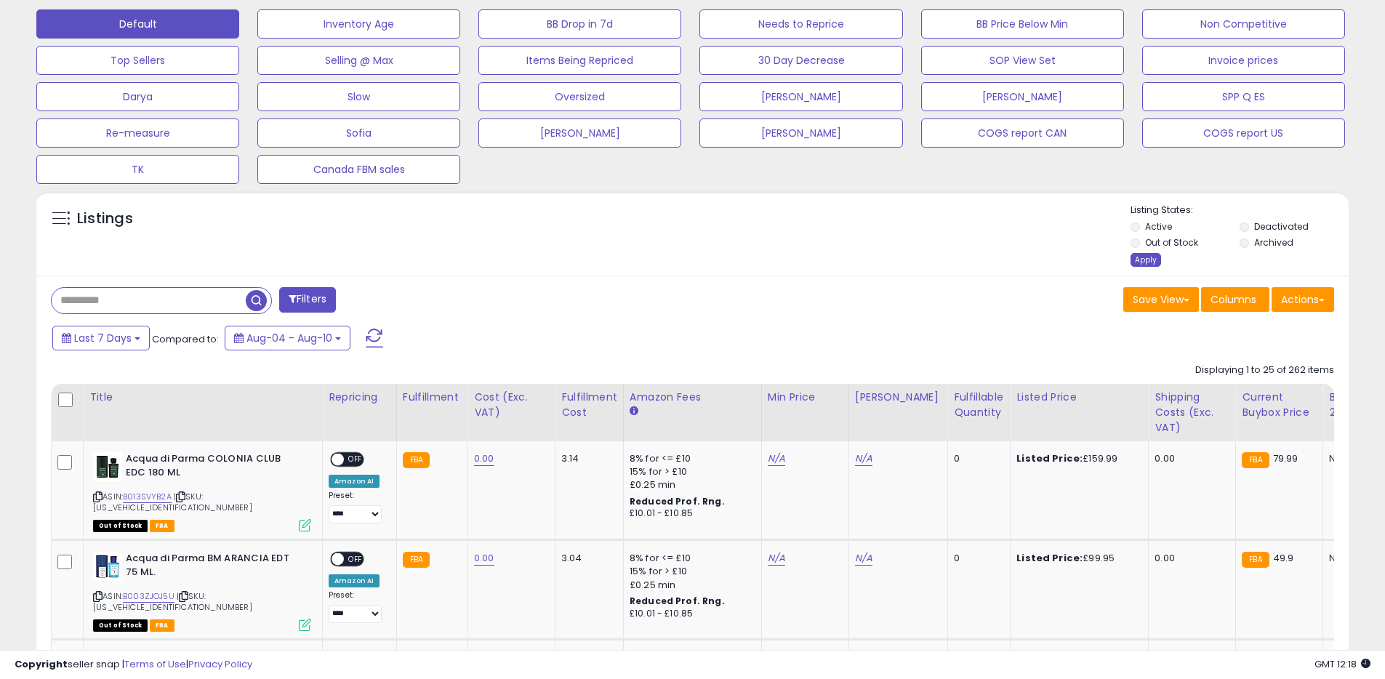
click at [1147, 257] on div "Apply" at bounding box center [1145, 260] width 31 height 14
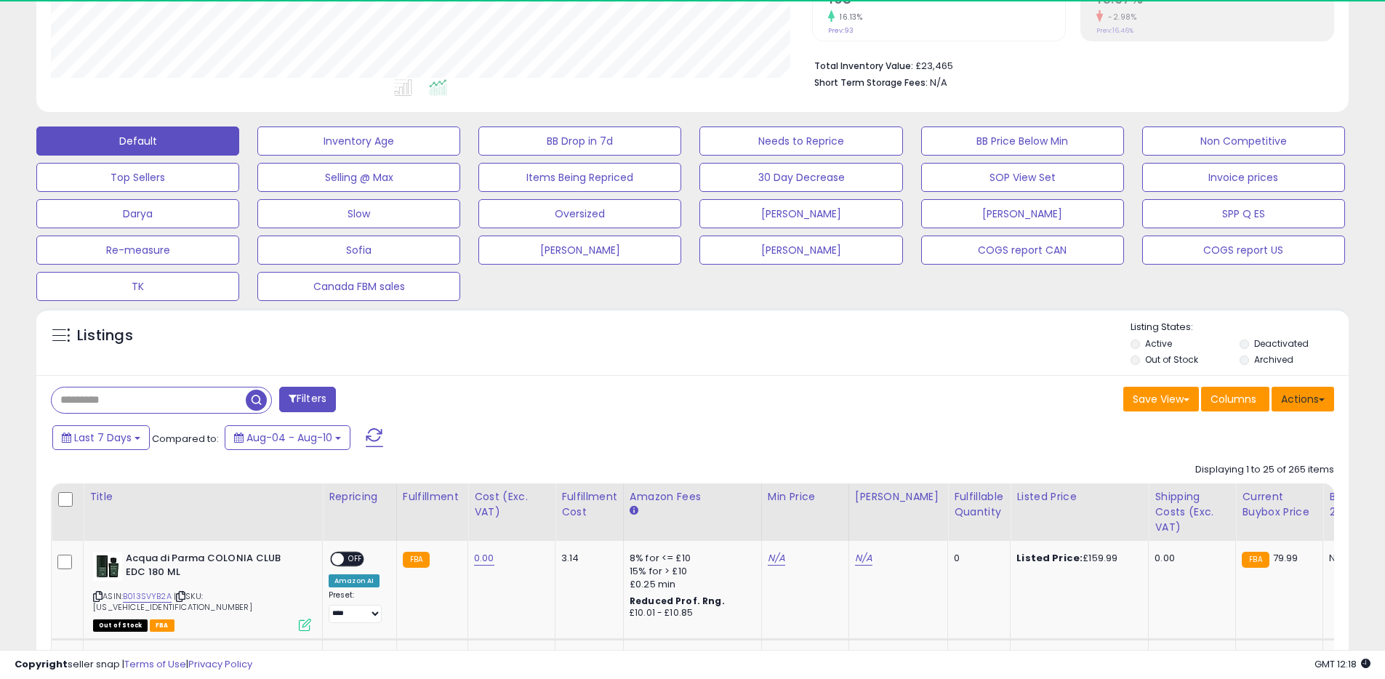
scroll to position [298, 761]
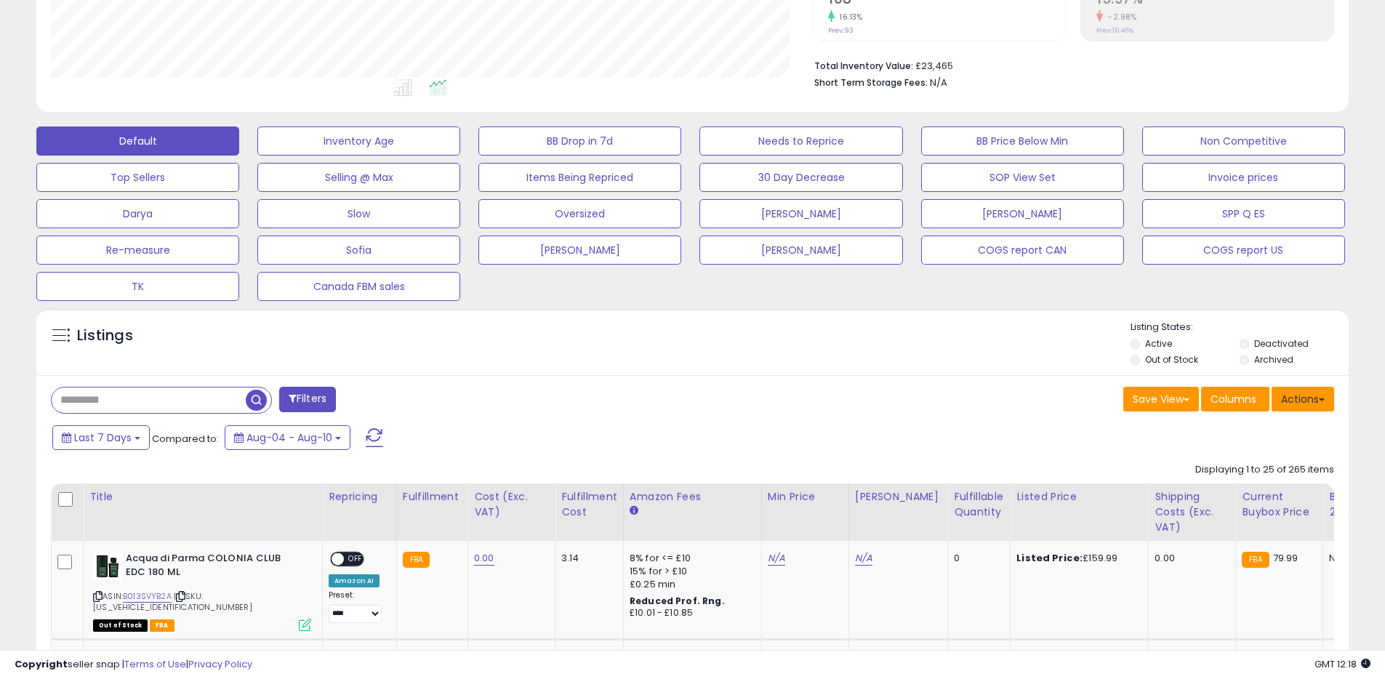
click at [1298, 395] on button "Actions" at bounding box center [1302, 399] width 63 height 25
click at [1253, 499] on link "Export All Columns" at bounding box center [1243, 492] width 159 height 23
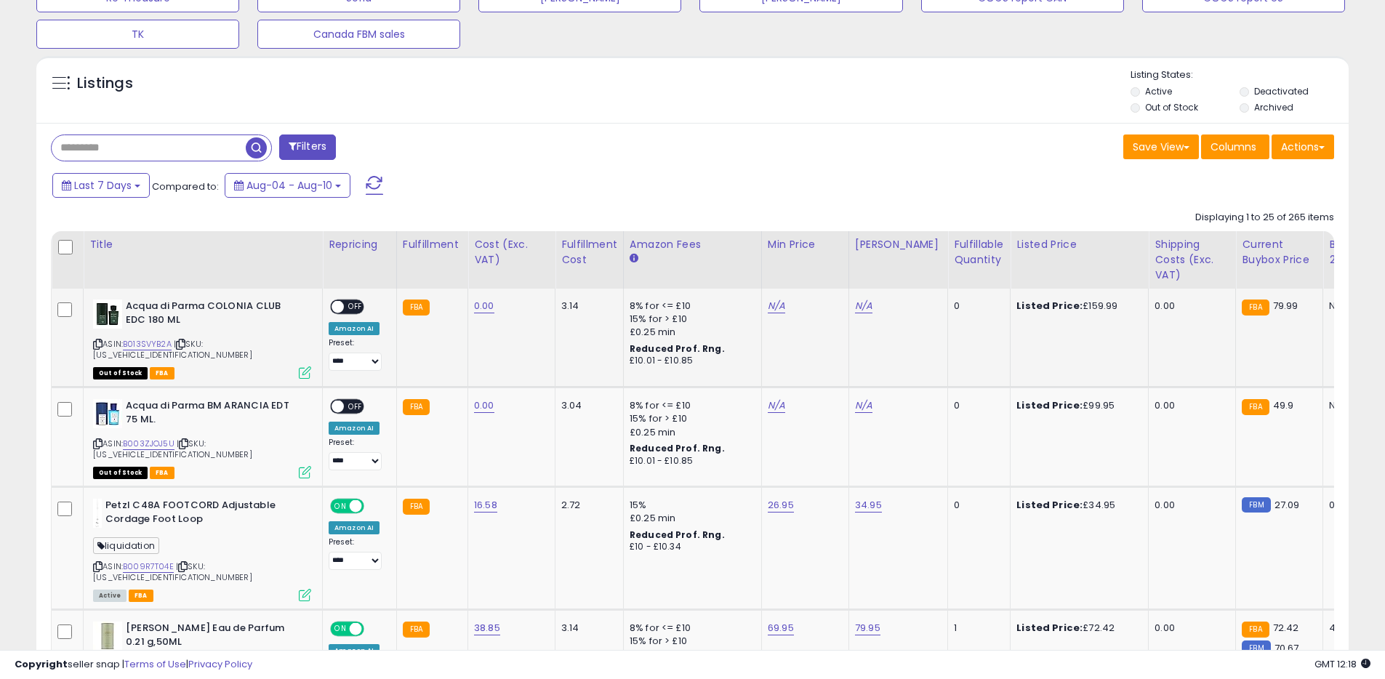
scroll to position [306, 0]
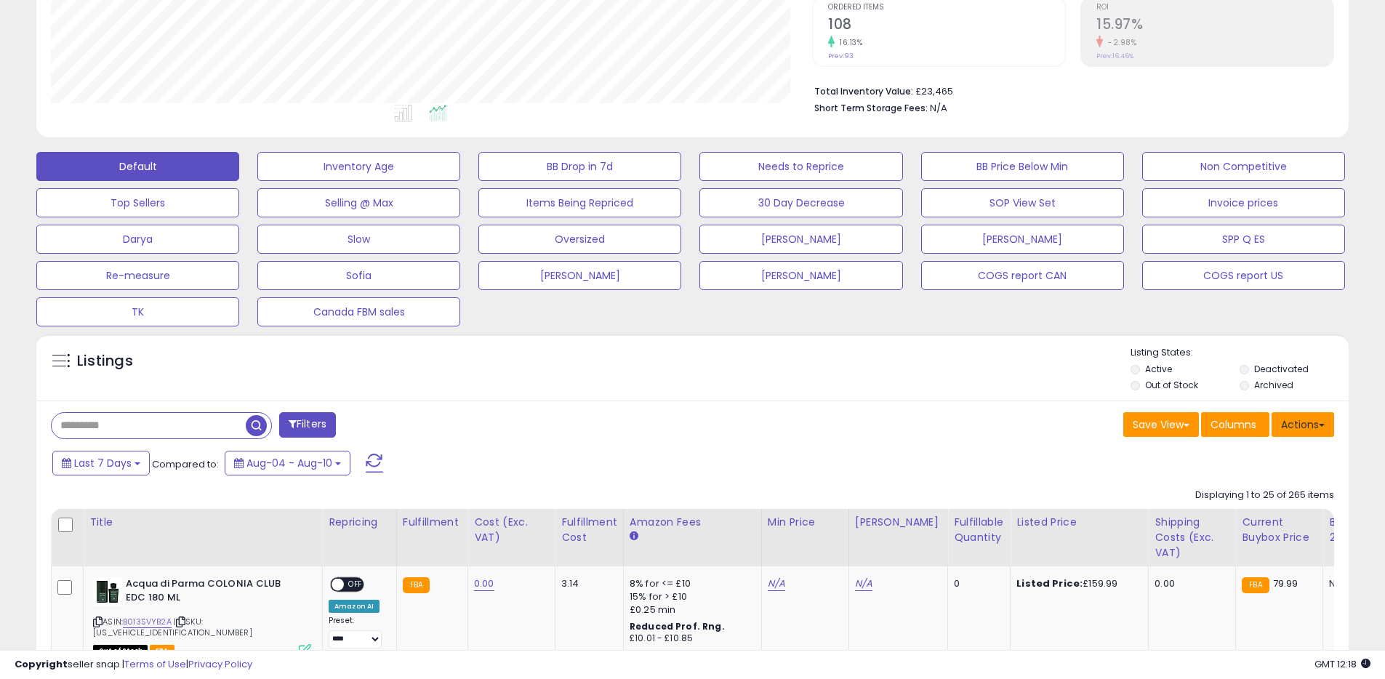
click at [1298, 419] on button "Actions" at bounding box center [1302, 424] width 63 height 25
click at [1208, 520] on link "Export All Columns" at bounding box center [1243, 517] width 159 height 23
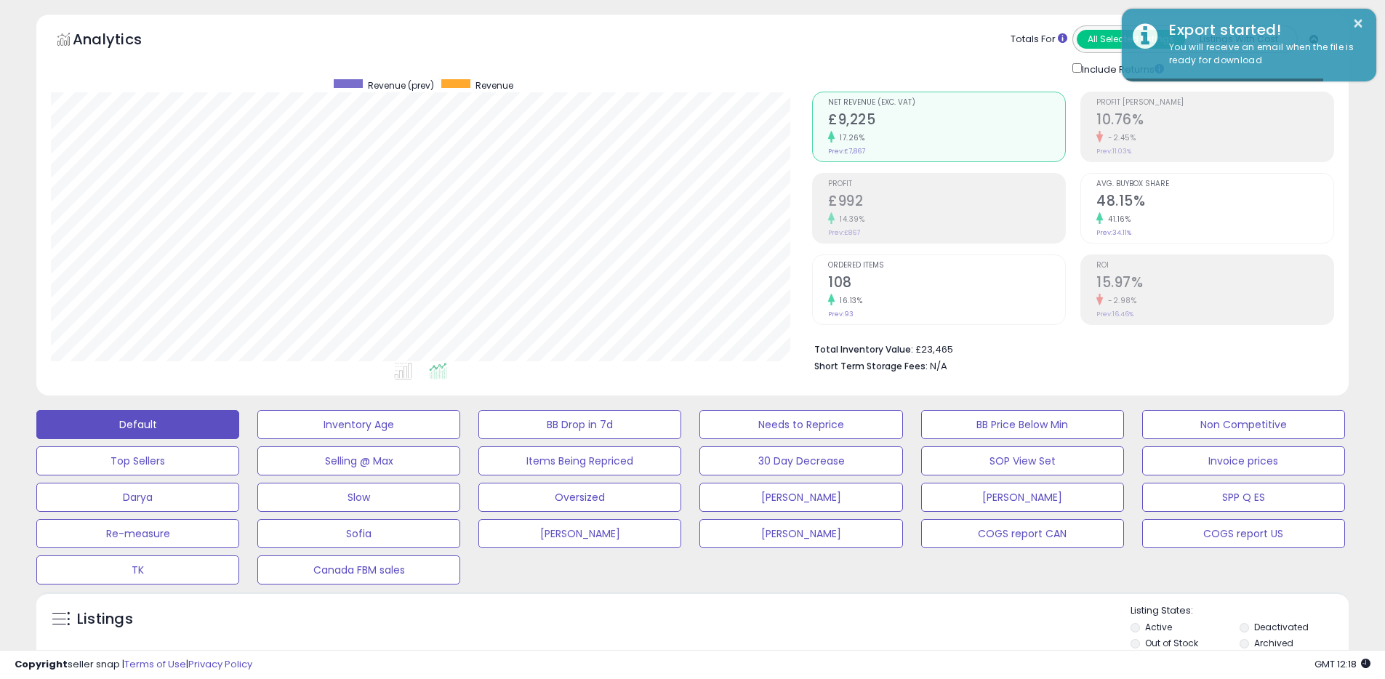
scroll to position [0, 0]
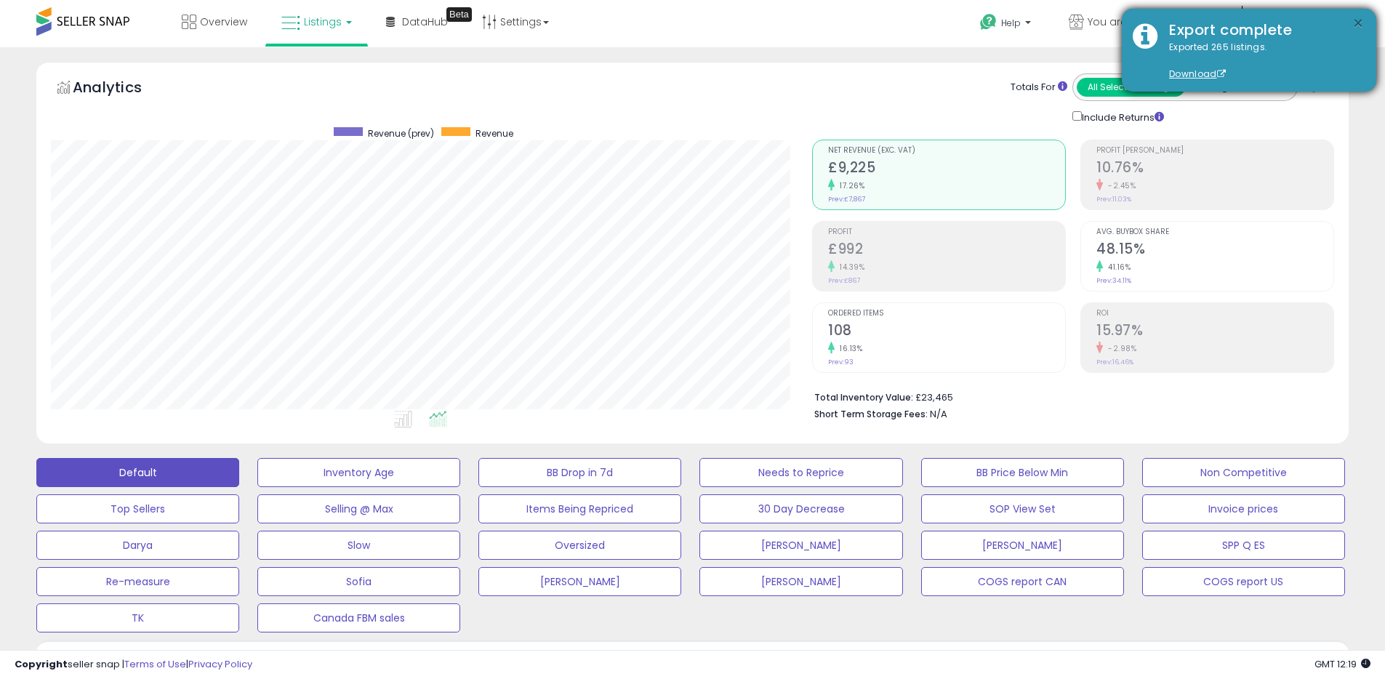
click at [1357, 25] on button "×" at bounding box center [1358, 24] width 12 height 18
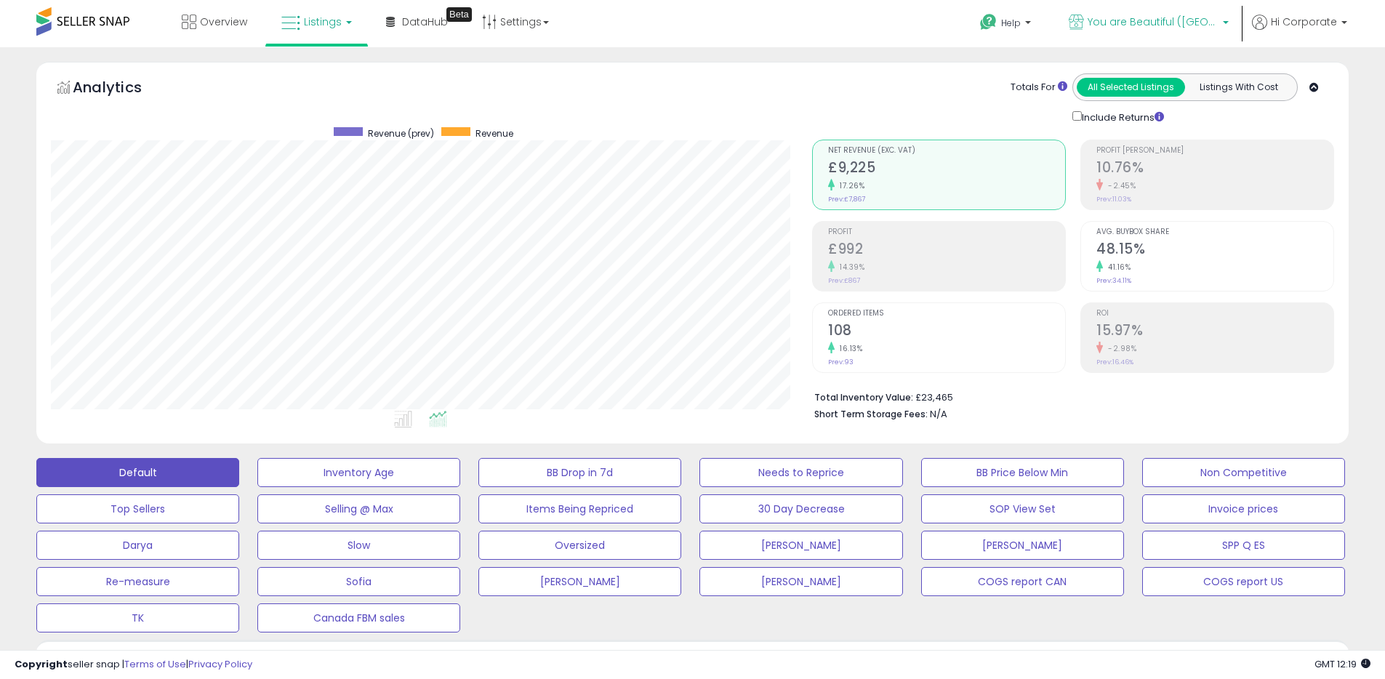
click at [1178, 16] on span "You are Beautiful ([GEOGRAPHIC_DATA])" at bounding box center [1153, 22] width 131 height 15
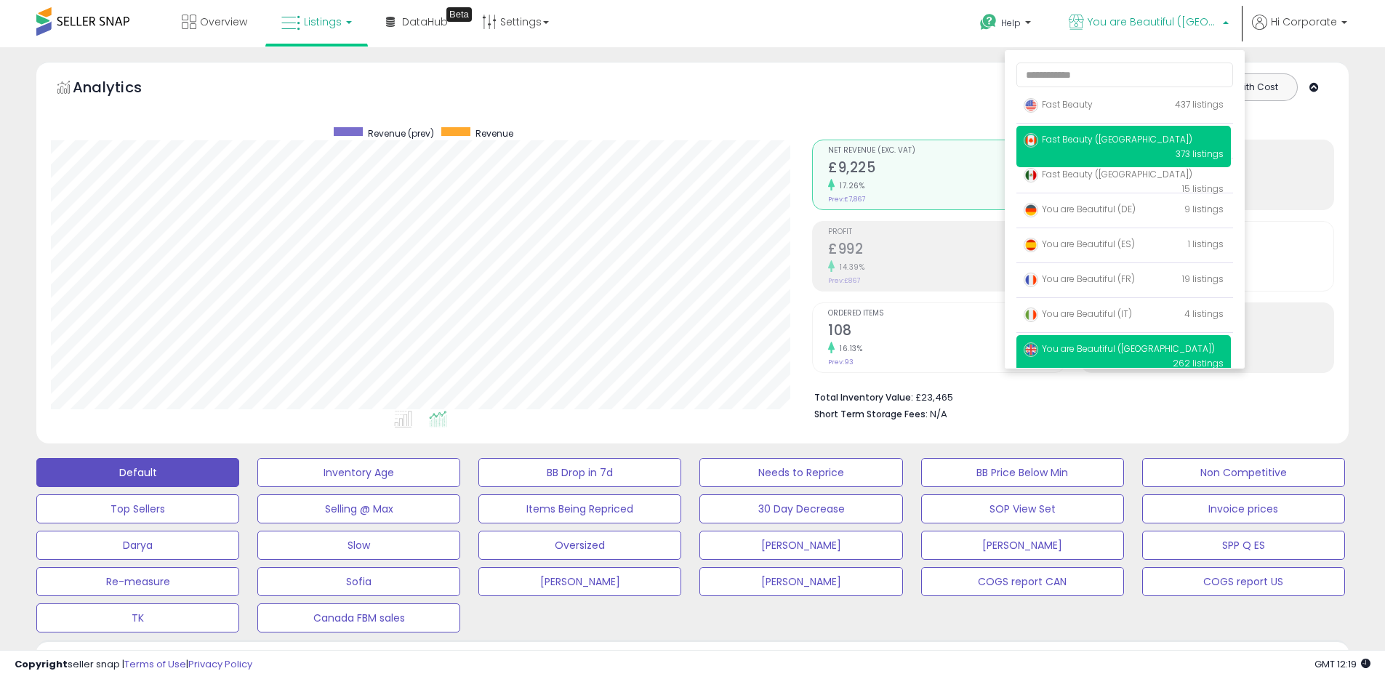
click at [1073, 133] on span "Fast Beauty ([GEOGRAPHIC_DATA])" at bounding box center [1108, 139] width 169 height 12
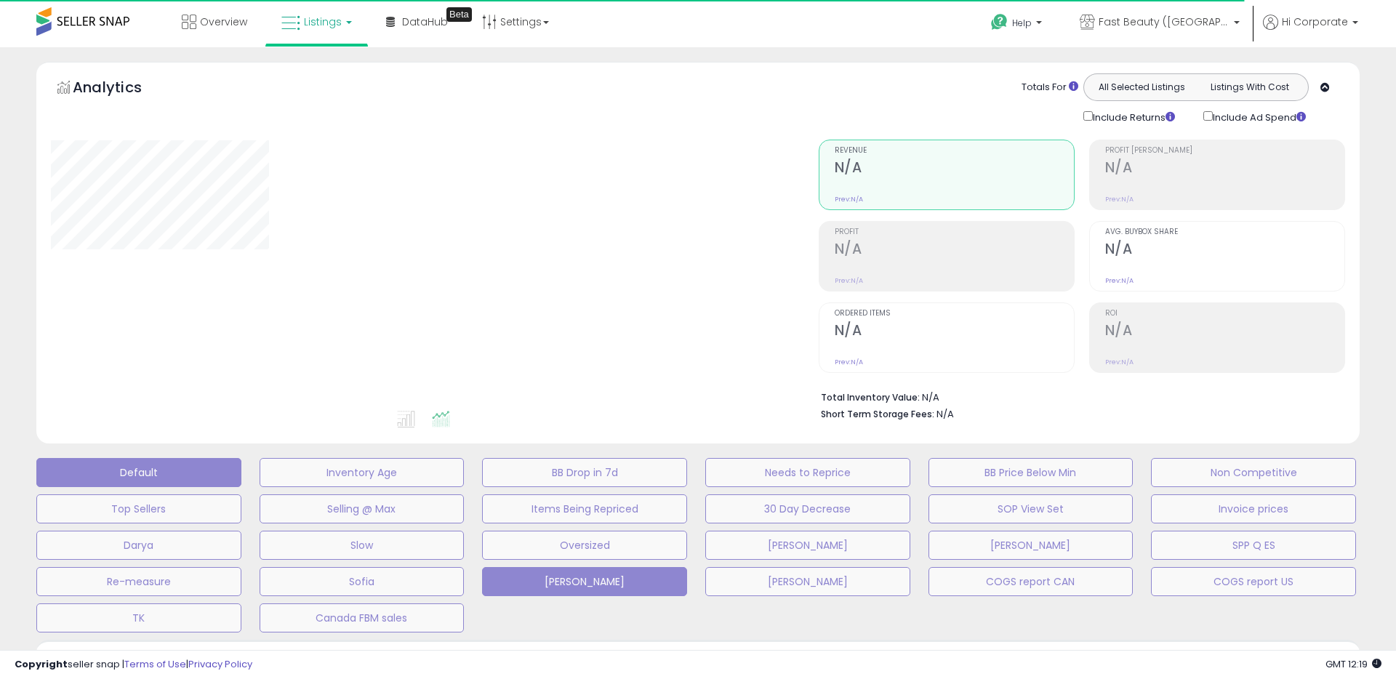
click at [174, 473] on button "Default" at bounding box center [138, 472] width 205 height 29
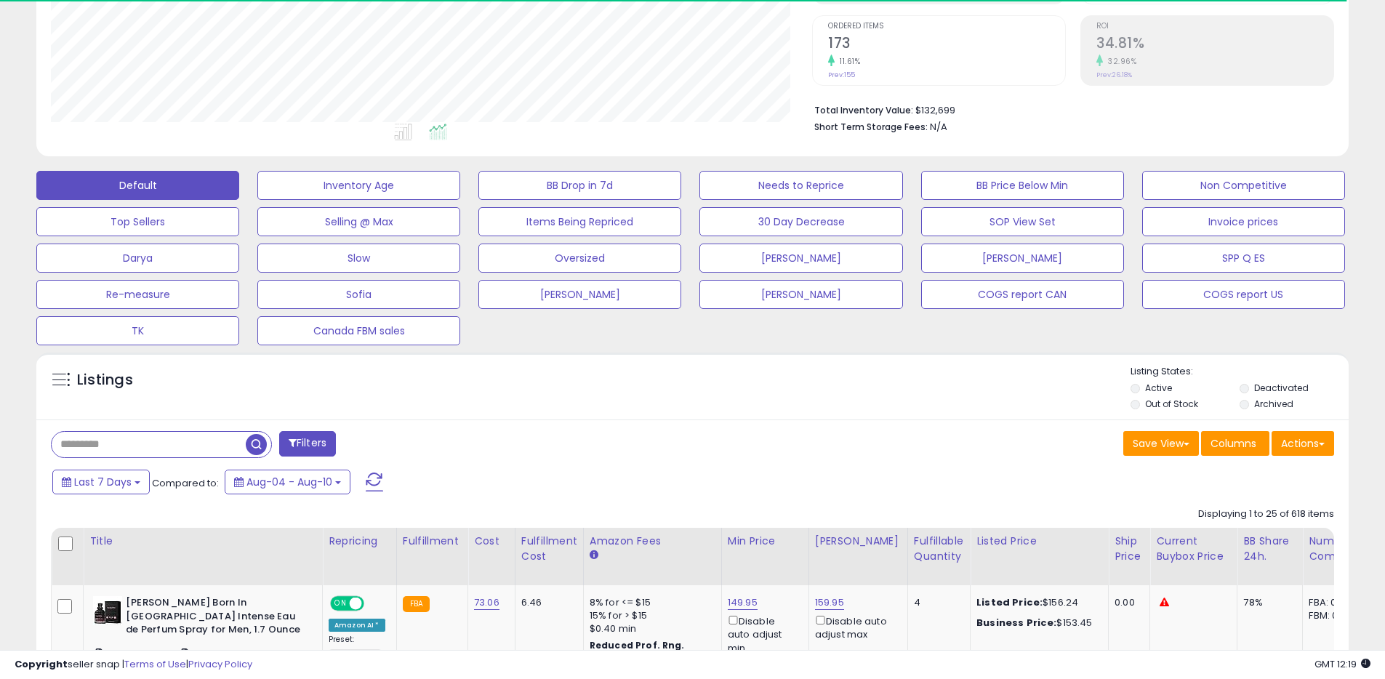
scroll to position [571, 0]
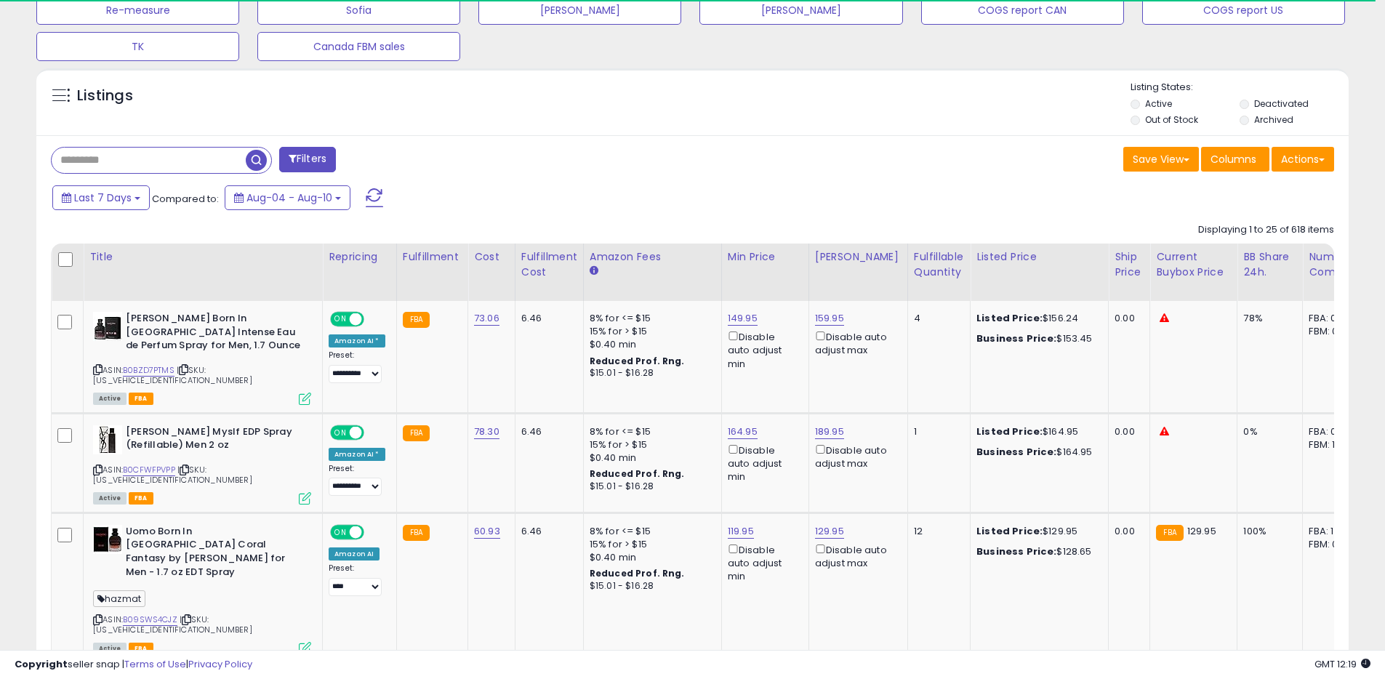
click at [1256, 120] on label "Archived" at bounding box center [1273, 119] width 39 height 12
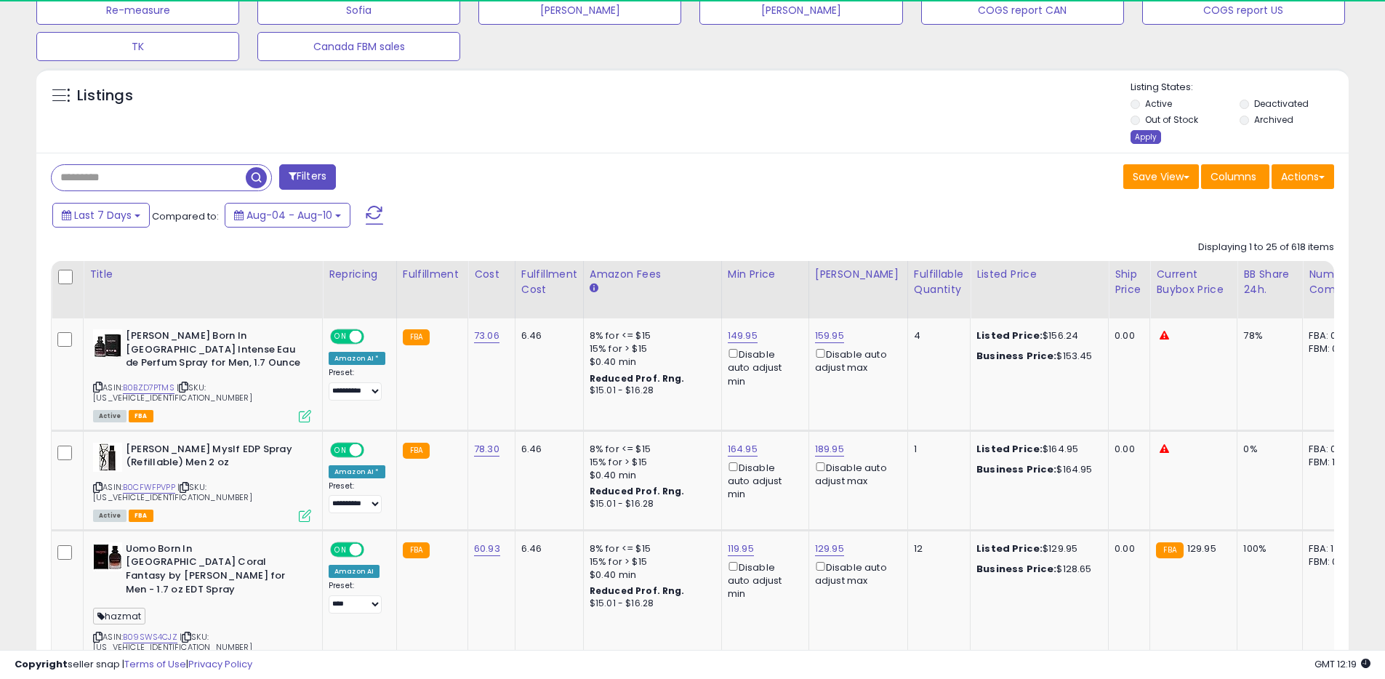
scroll to position [298, 761]
click at [1155, 138] on div "Apply" at bounding box center [1145, 137] width 31 height 14
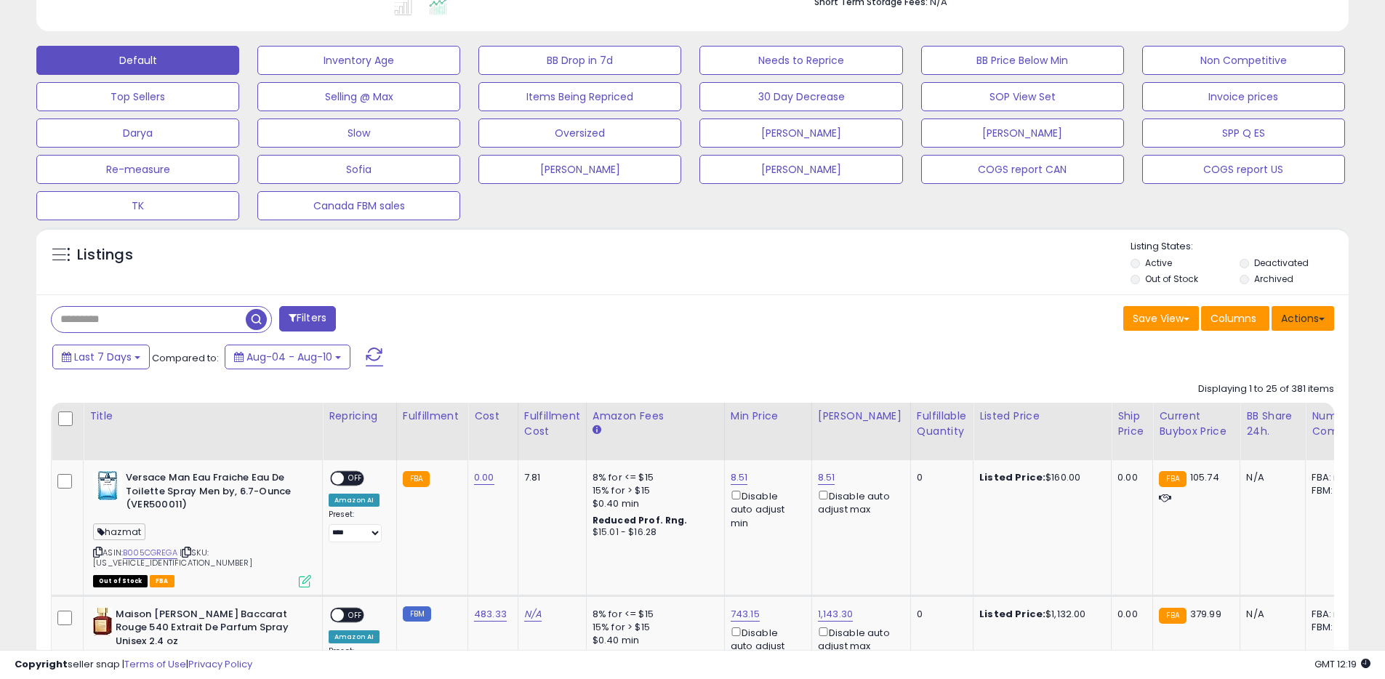
drag, startPoint x: 1307, startPoint y: 312, endPoint x: 1293, endPoint y: 331, distance: 23.8
click at [1306, 312] on button "Actions" at bounding box center [1302, 318] width 63 height 25
click at [1191, 416] on link "Export All Columns" at bounding box center [1243, 411] width 159 height 23
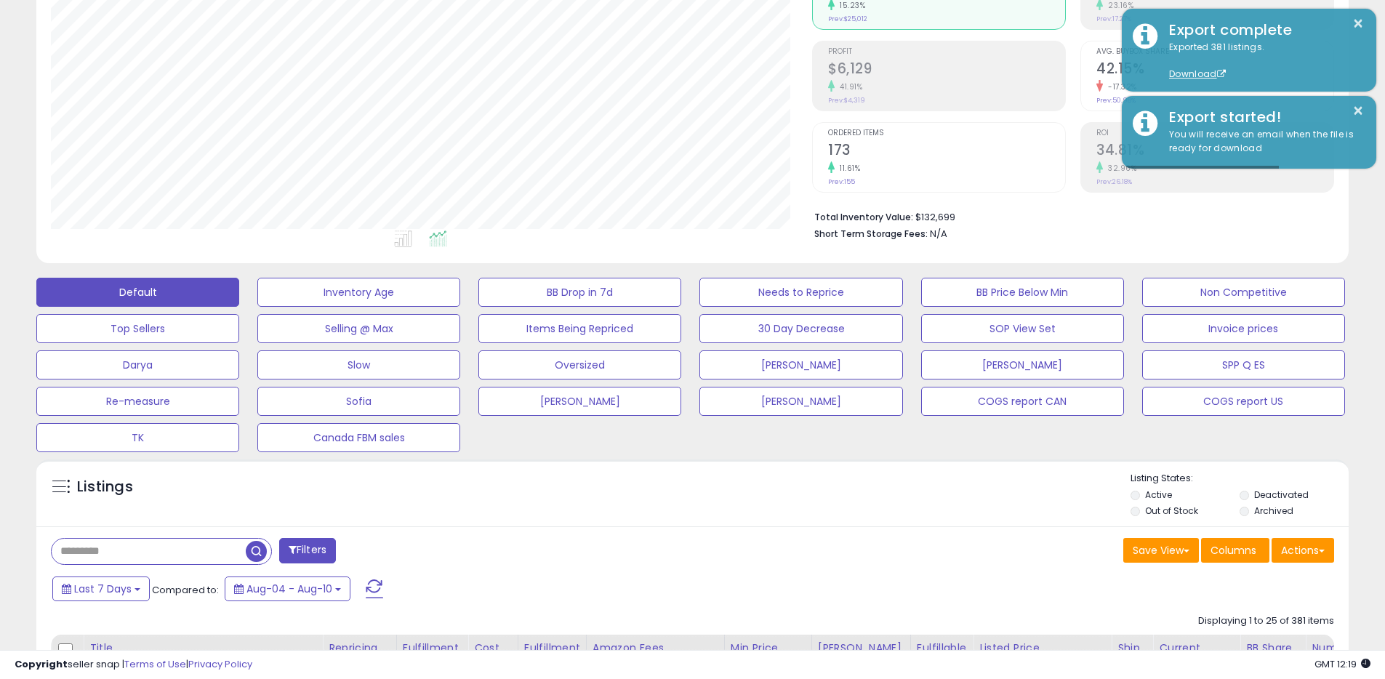
scroll to position [0, 0]
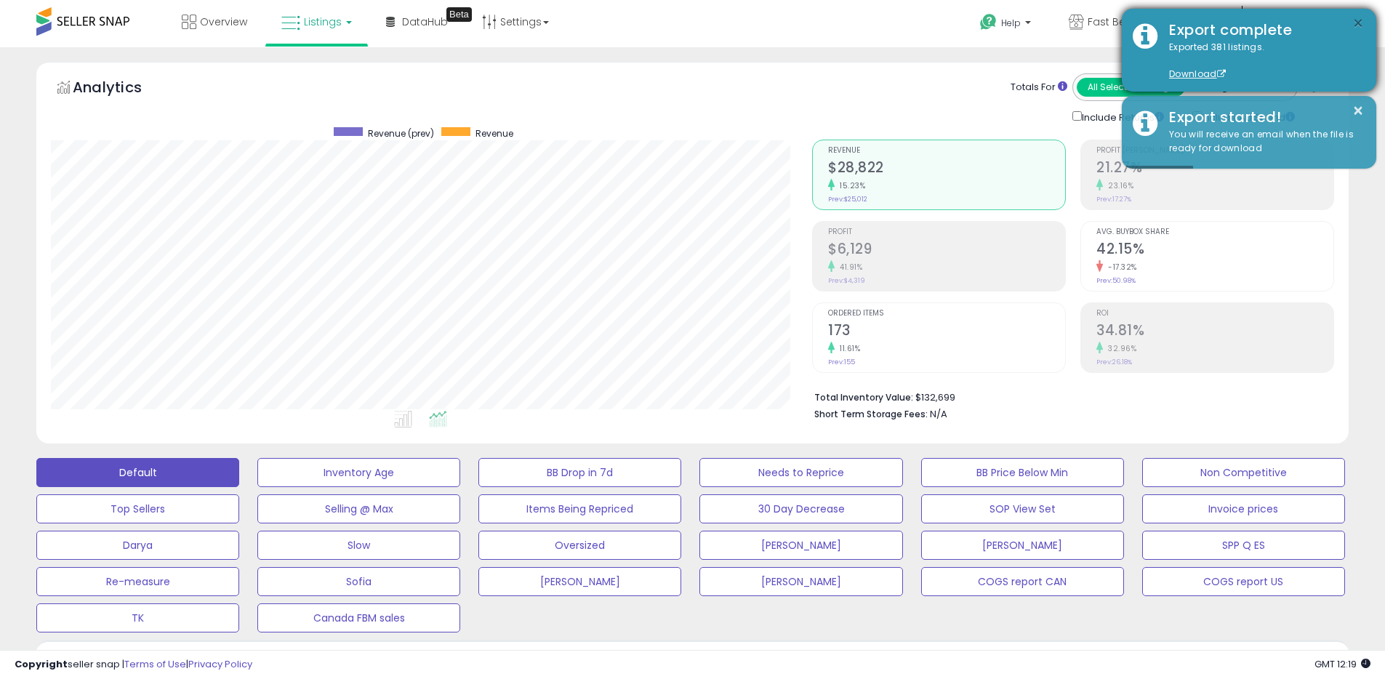
click at [1362, 18] on button "×" at bounding box center [1358, 24] width 12 height 18
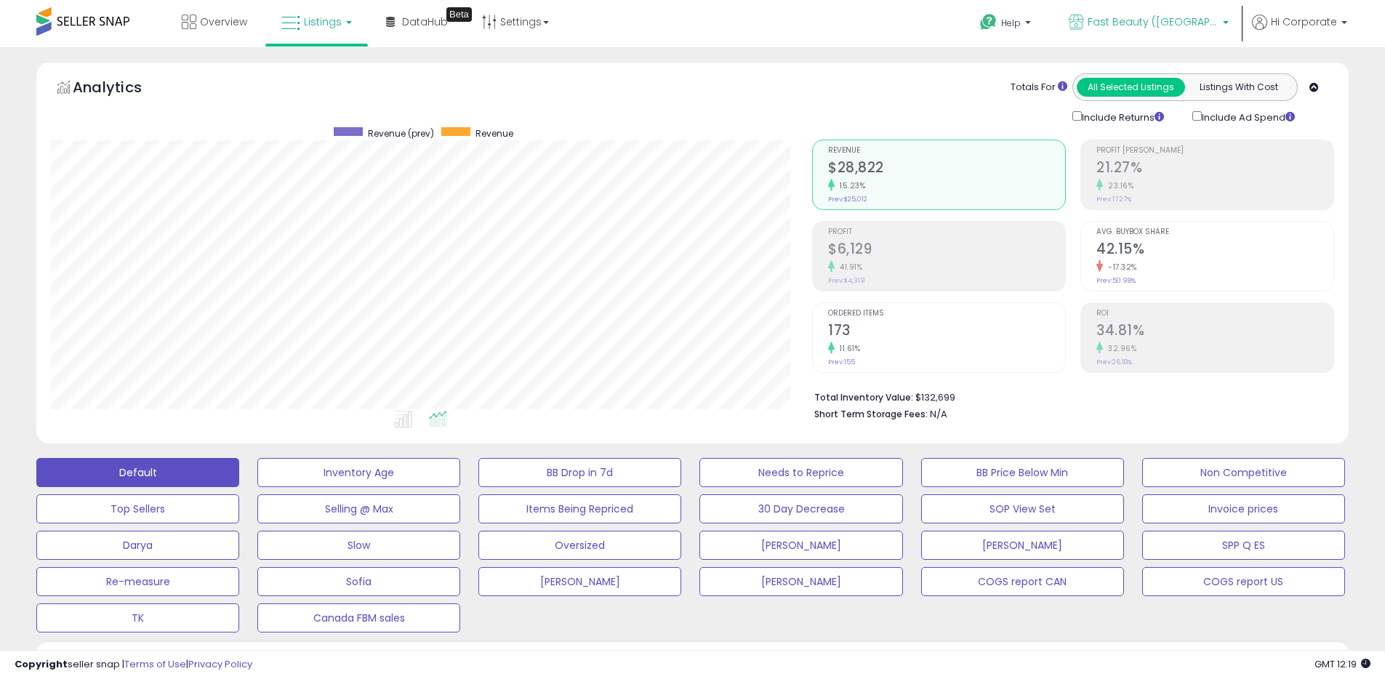
click at [1122, 21] on span "Fast Beauty ([GEOGRAPHIC_DATA])" at bounding box center [1153, 22] width 131 height 15
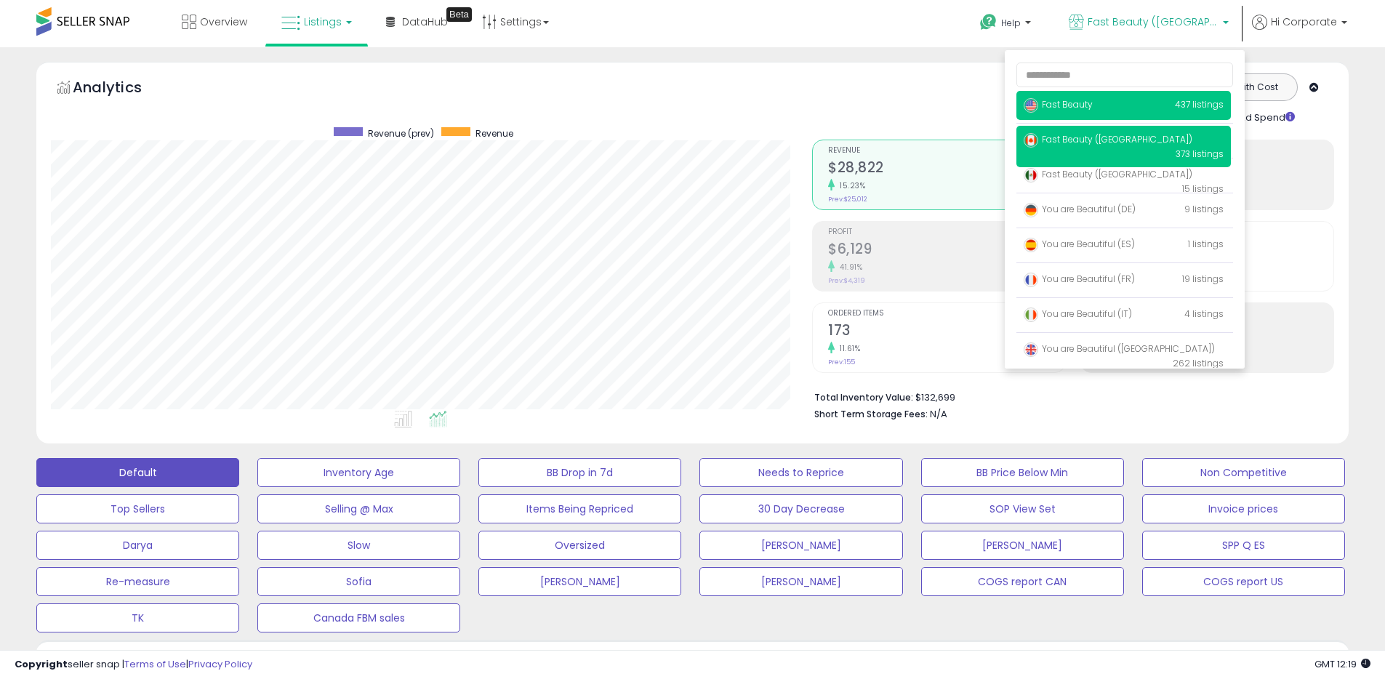
click at [1055, 105] on span "Fast Beauty" at bounding box center [1058, 104] width 69 height 12
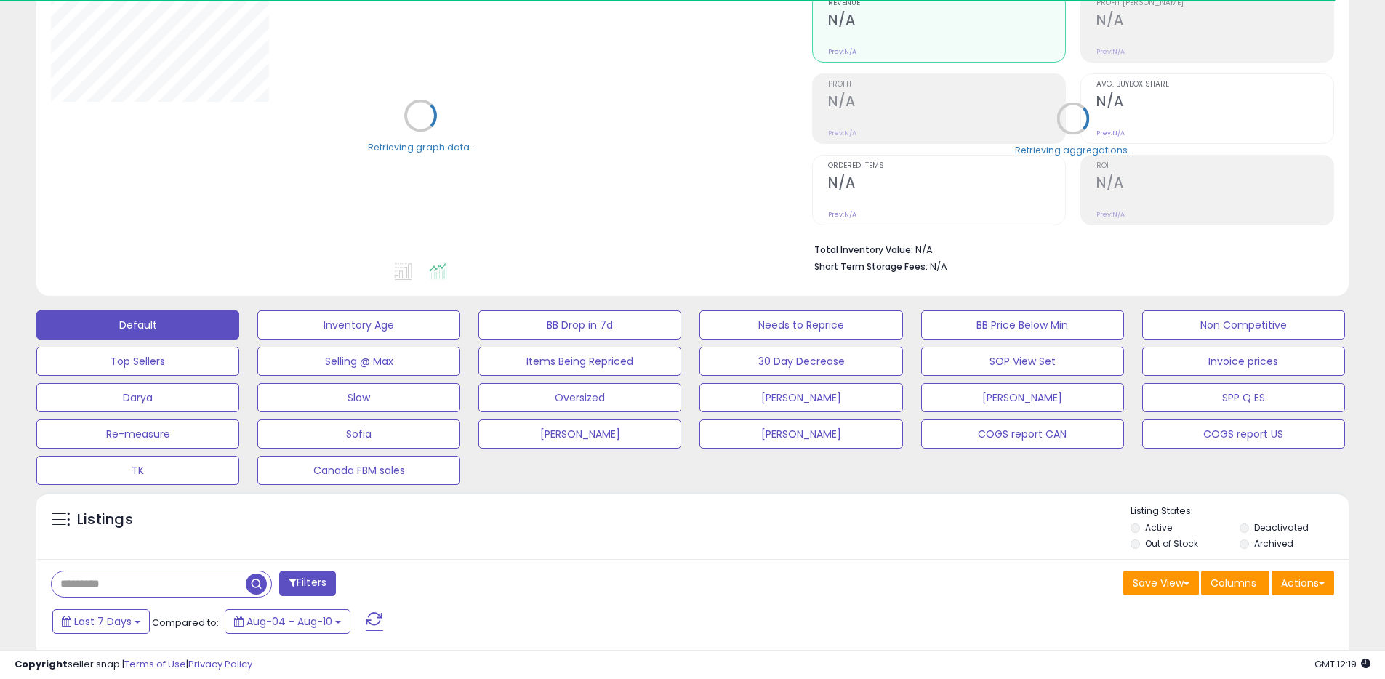
scroll to position [206, 0]
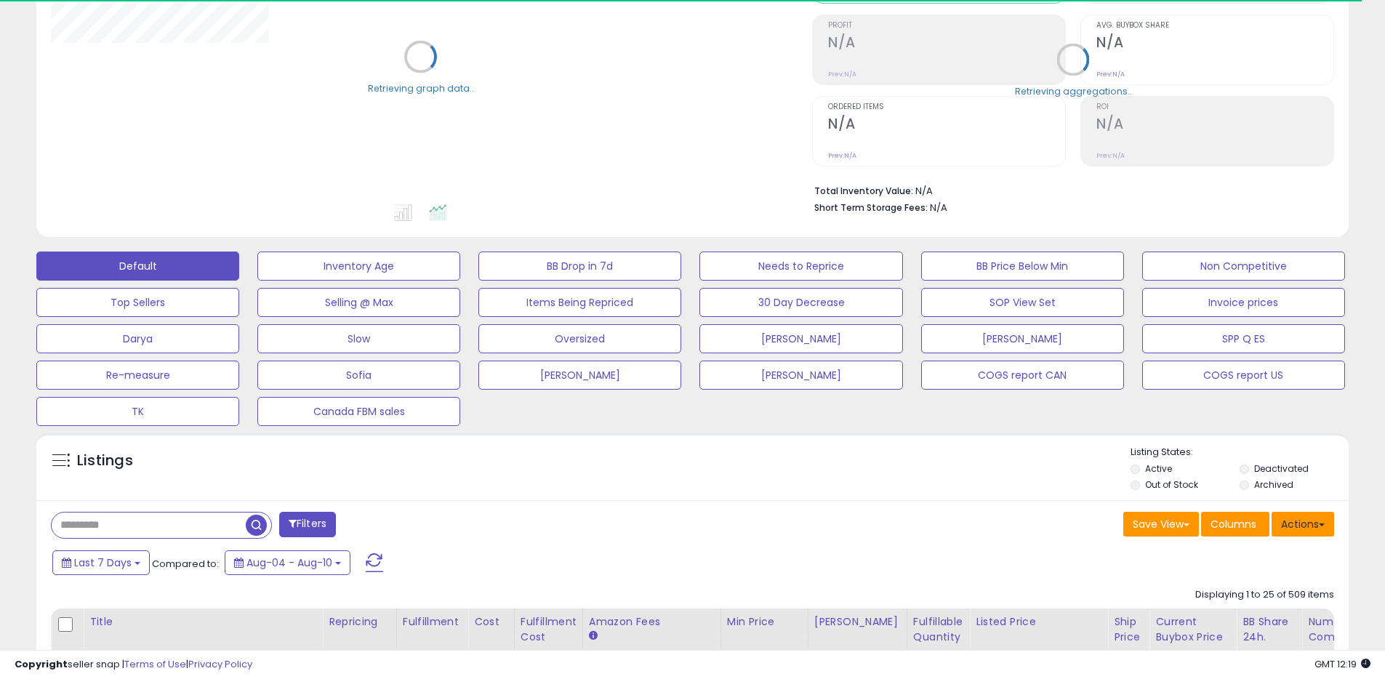
click at [1296, 529] on button "Actions" at bounding box center [1302, 524] width 63 height 25
click at [1201, 618] on link "Export All Columns" at bounding box center [1243, 617] width 159 height 23
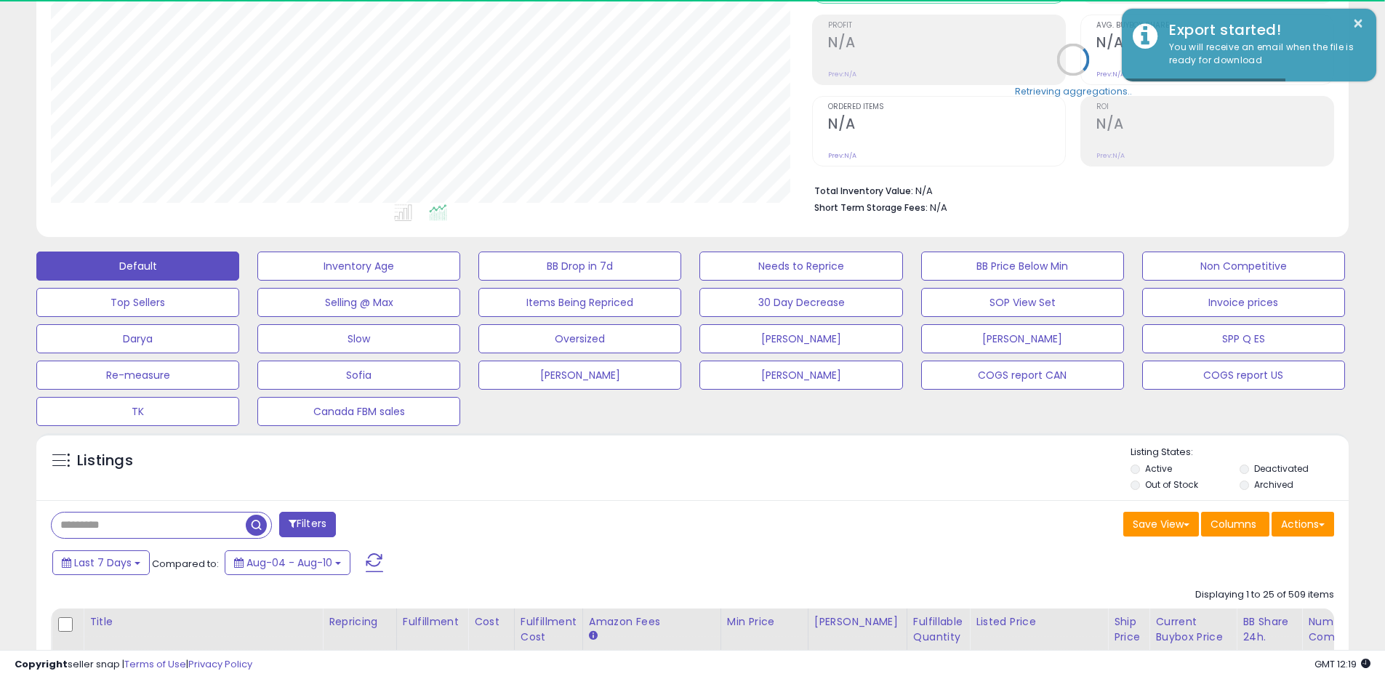
scroll to position [298, 761]
